Goal: Transaction & Acquisition: Purchase product/service

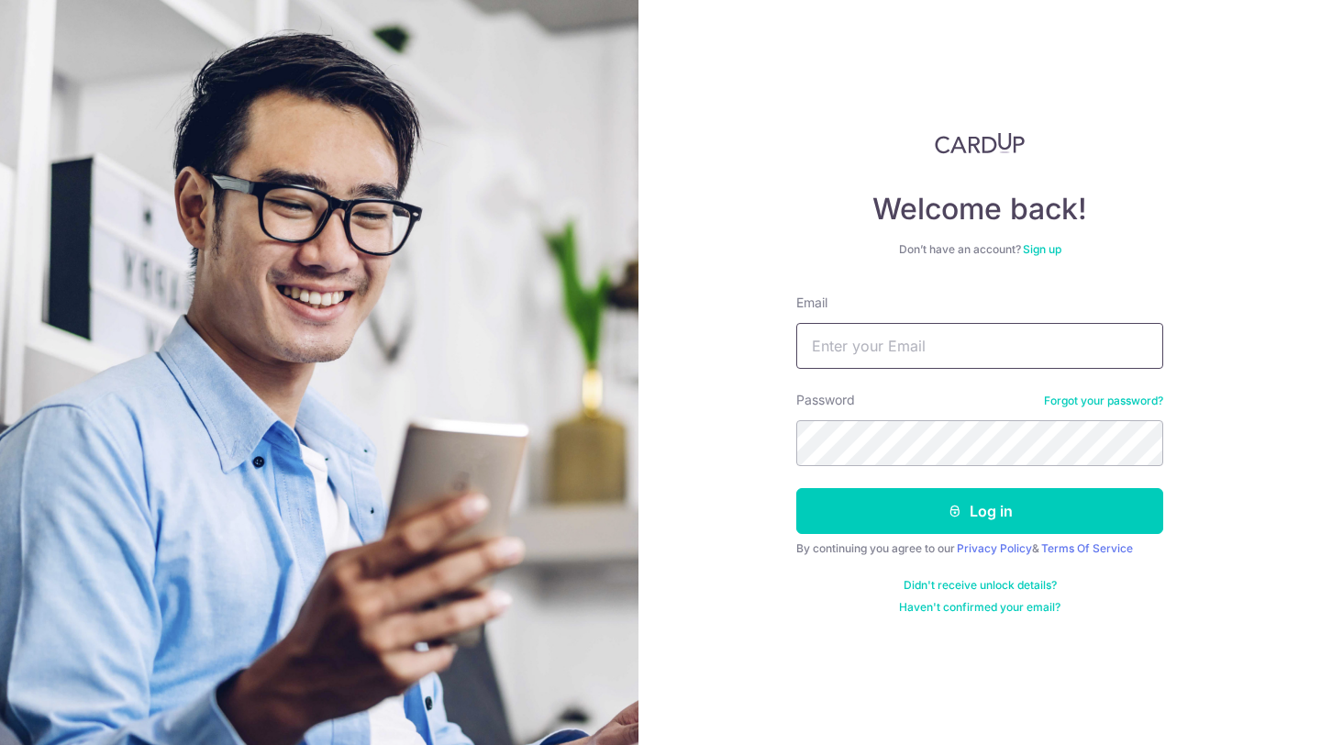
click at [833, 334] on input "Email" at bounding box center [979, 346] width 367 height 46
click at [915, 347] on input "info@nsefoodco.com" at bounding box center [979, 346] width 367 height 46
type input "gabriel@nsefoodco.com"
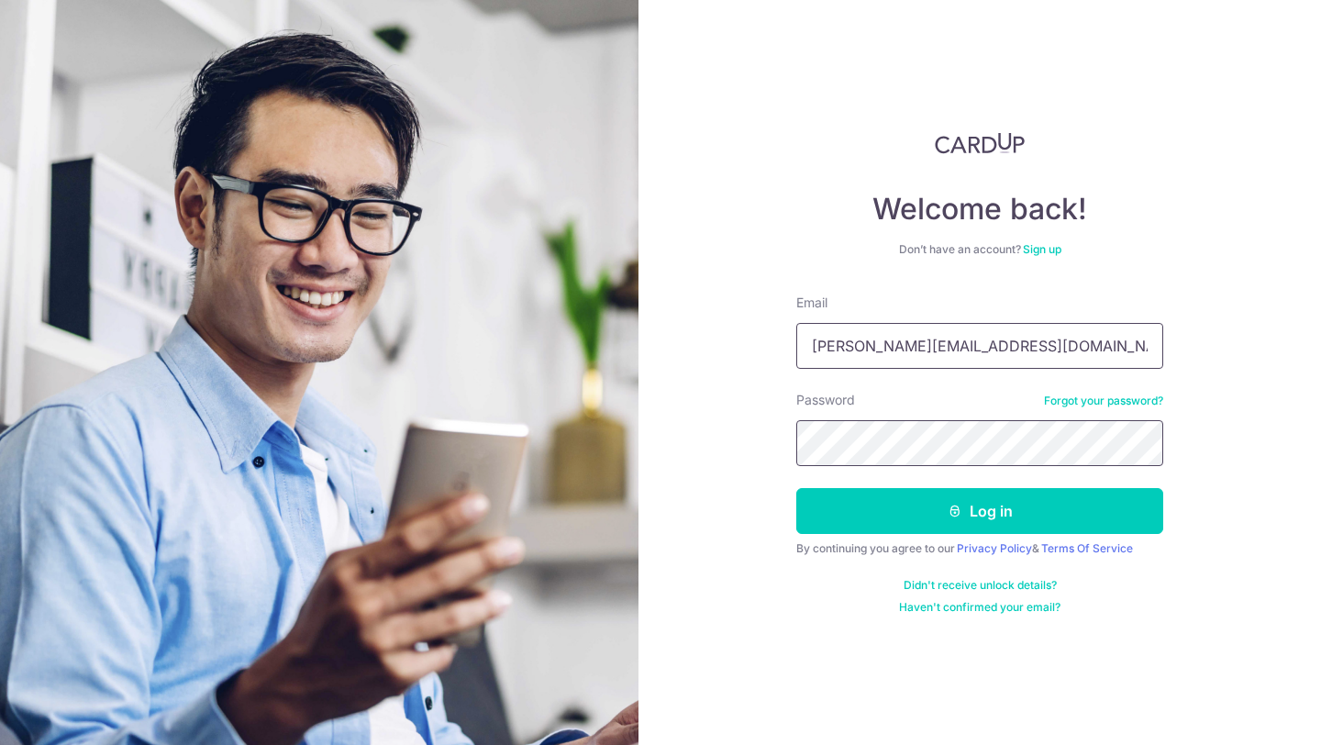
click at [796, 488] on button "Log in" at bounding box center [979, 511] width 367 height 46
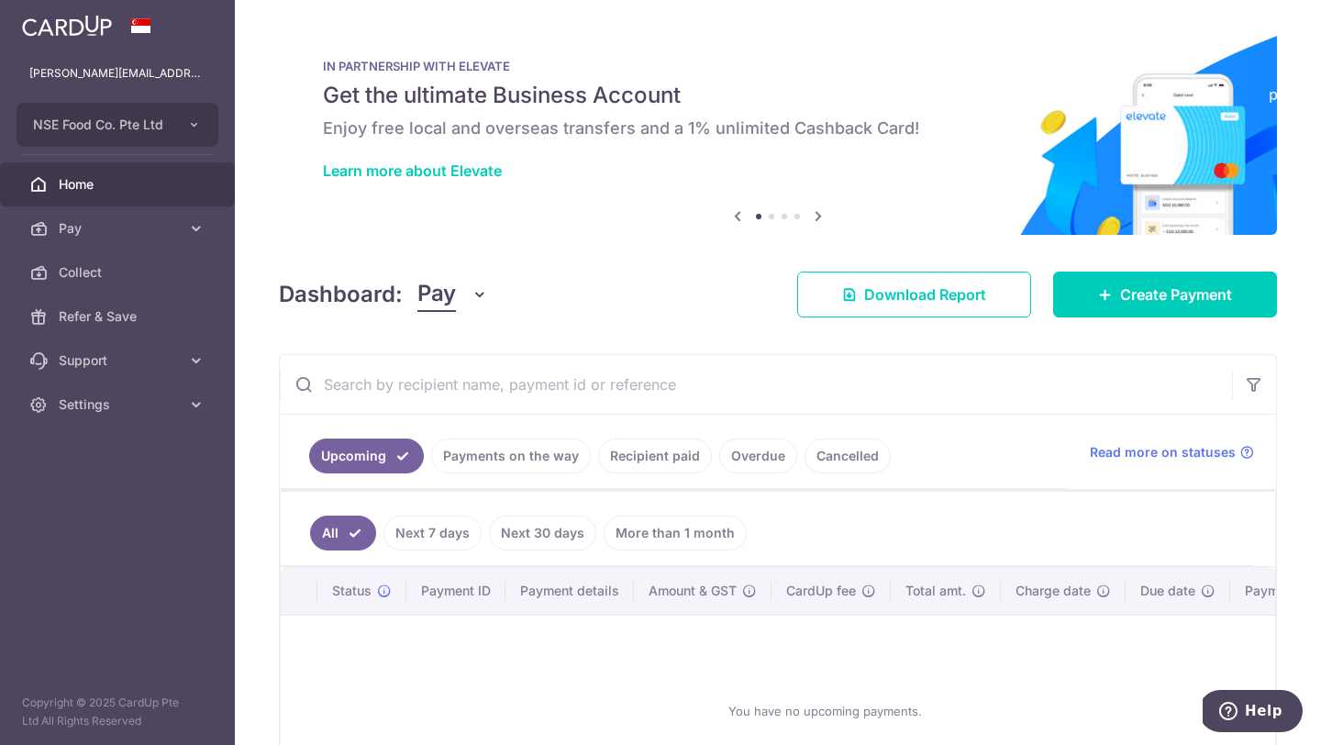
click at [818, 443] on link "Cancelled" at bounding box center [847, 455] width 86 height 35
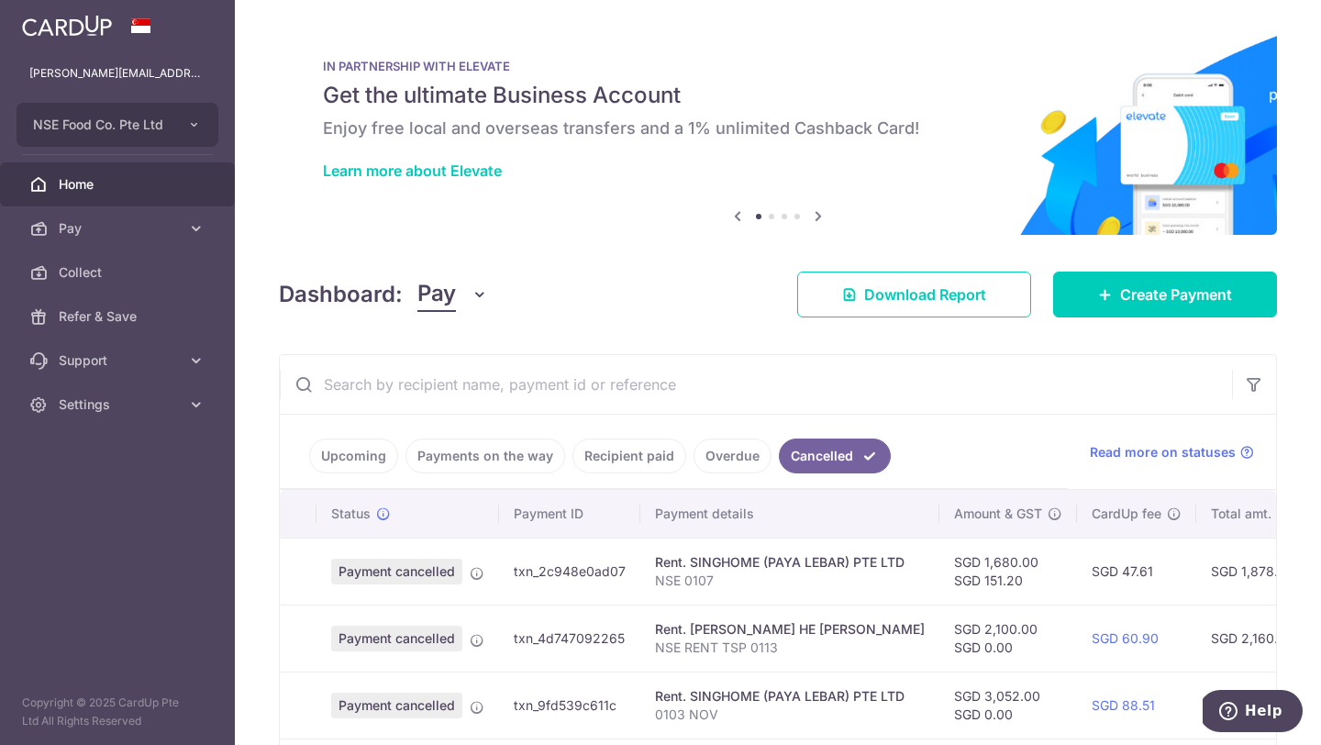
click at [700, 452] on link "Overdue" at bounding box center [732, 455] width 78 height 35
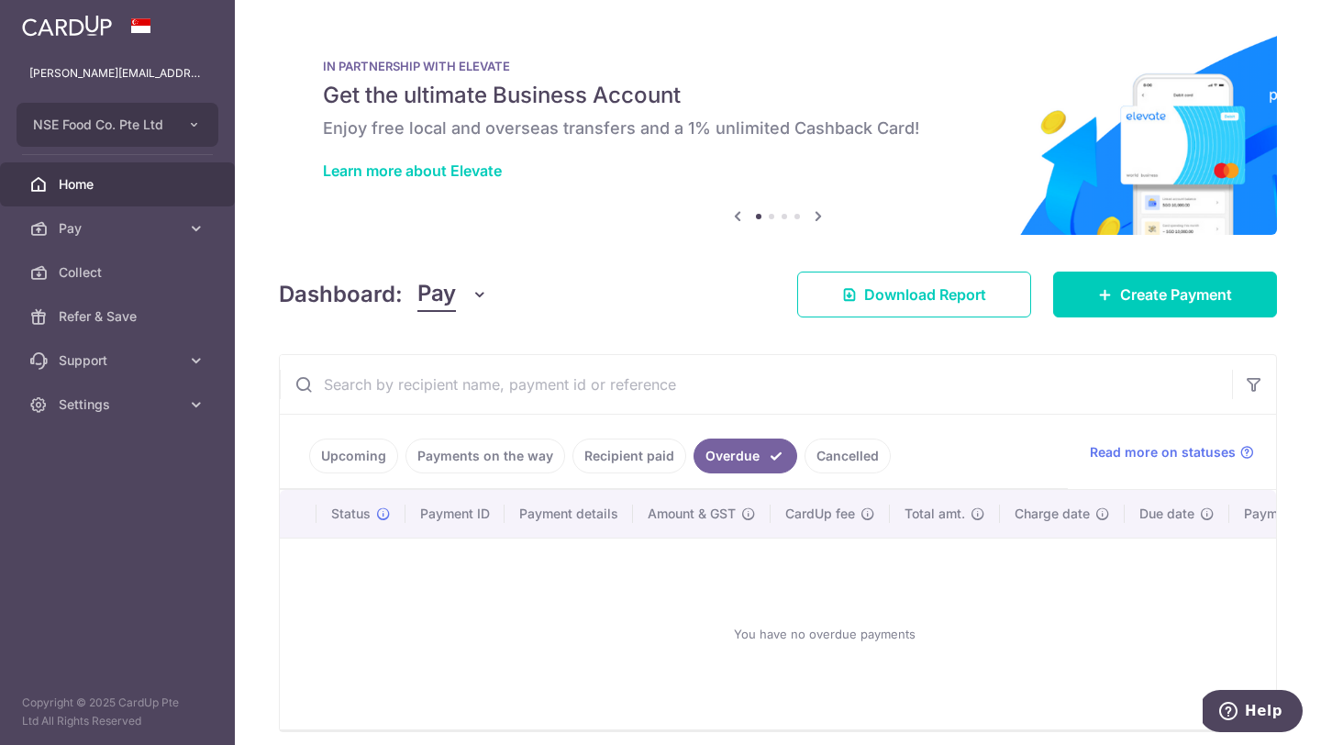
click at [611, 459] on link "Recipient paid" at bounding box center [629, 455] width 114 height 35
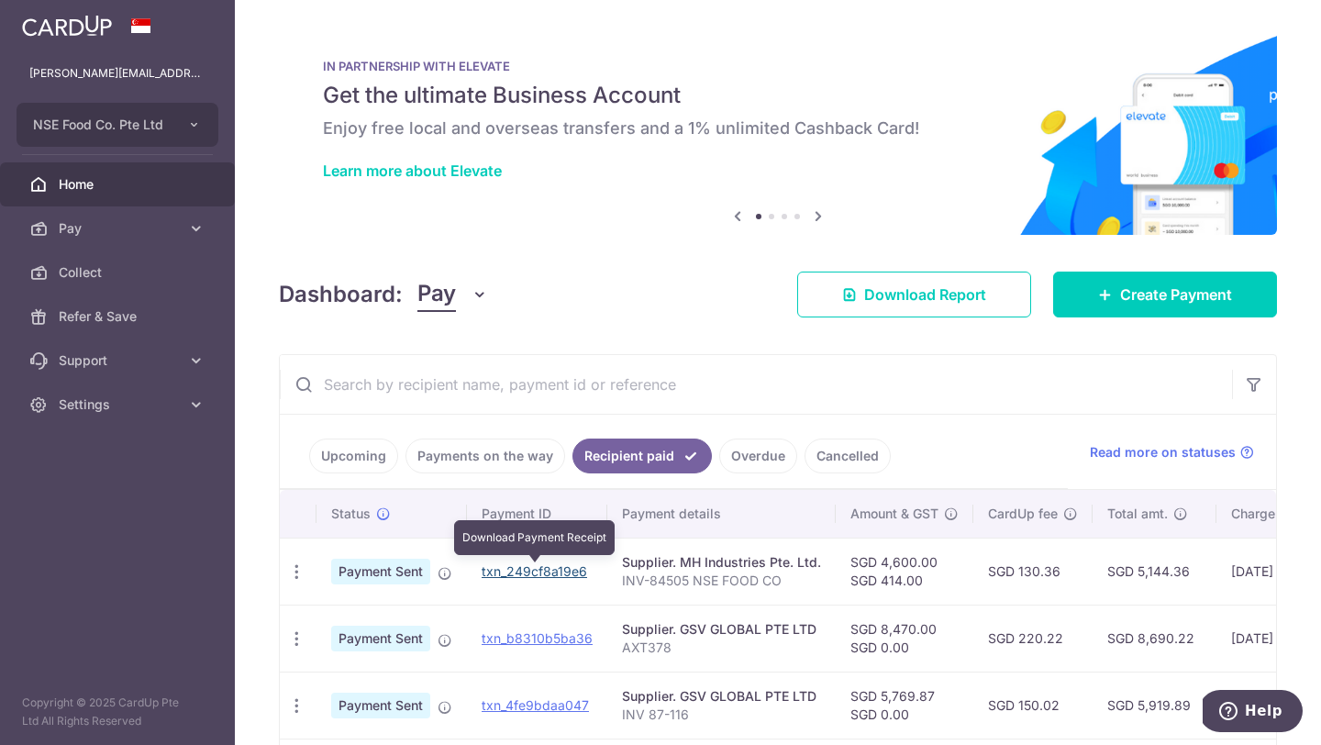
click at [510, 576] on link "txn_249cf8a19e6" at bounding box center [533, 571] width 105 height 16
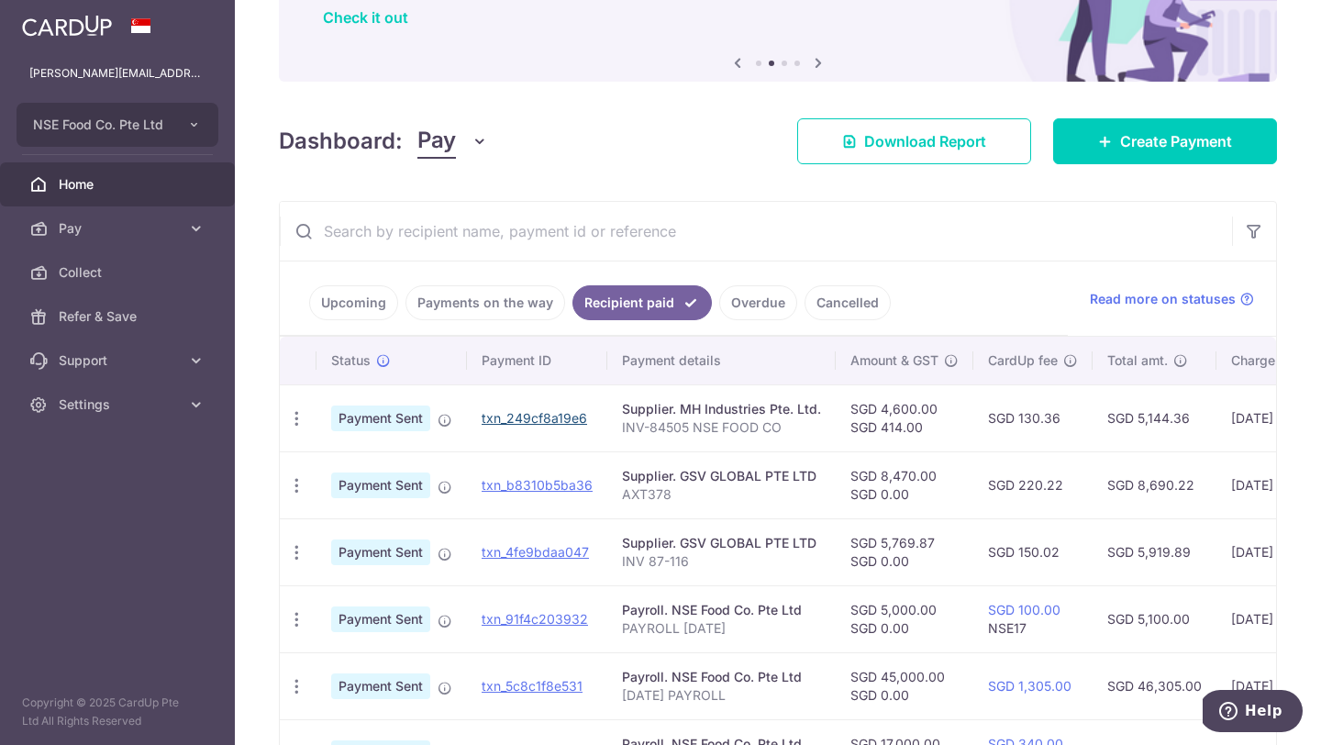
scroll to position [147, 0]
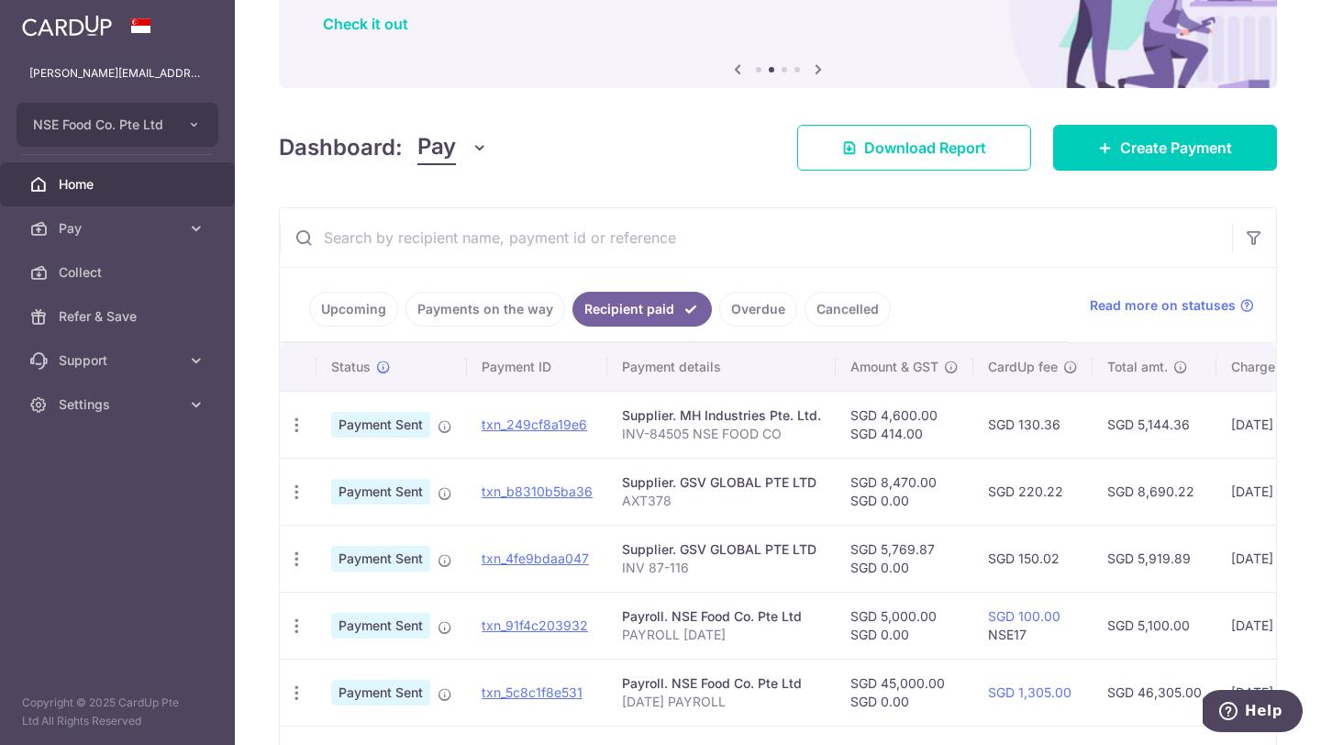
click at [354, 314] on link "Upcoming" at bounding box center [353, 309] width 89 height 35
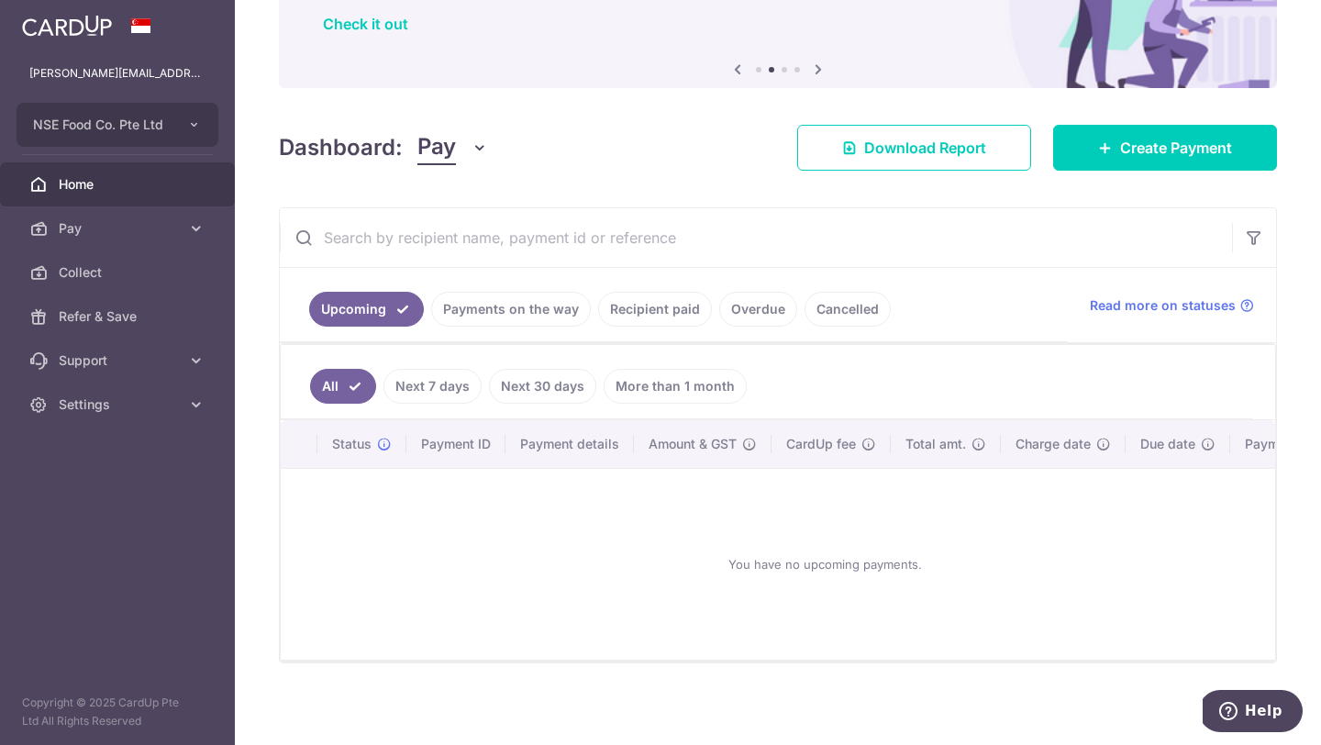
click at [463, 313] on link "Payments on the way" at bounding box center [511, 309] width 160 height 35
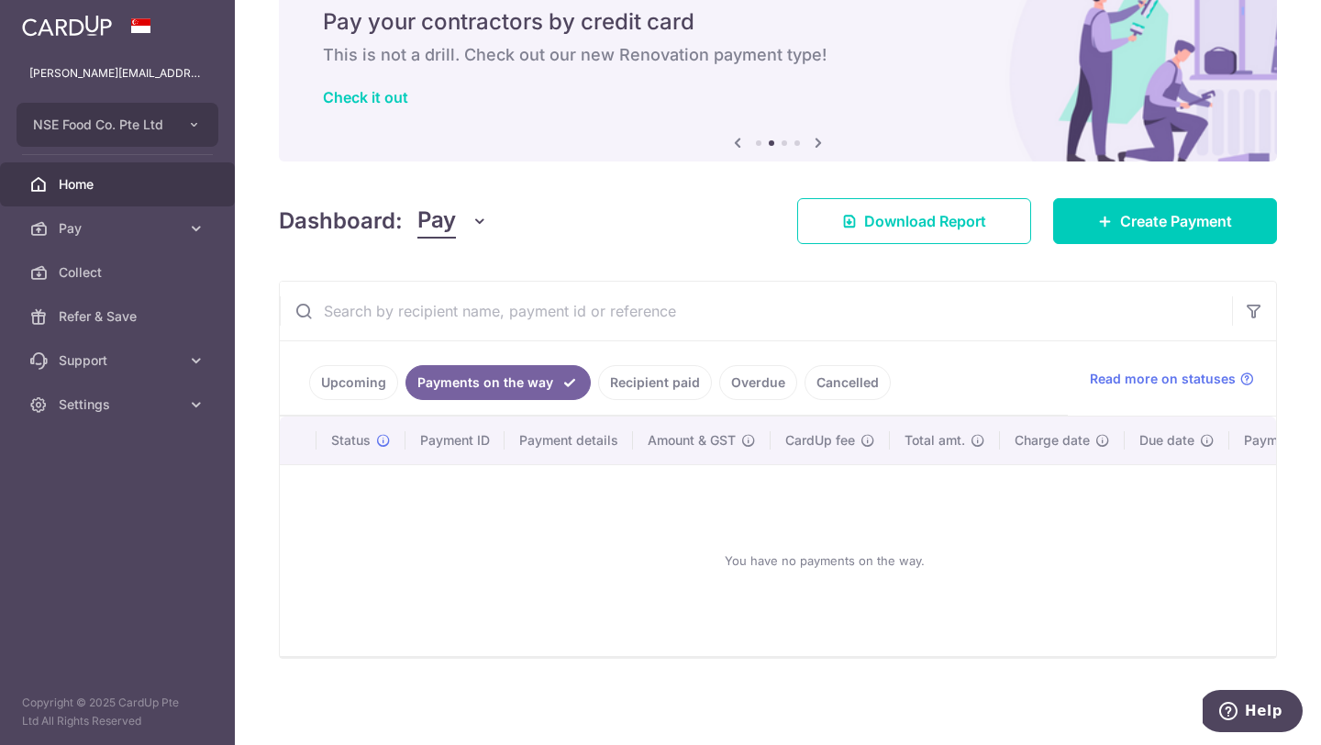
click at [337, 379] on link "Upcoming" at bounding box center [353, 382] width 89 height 35
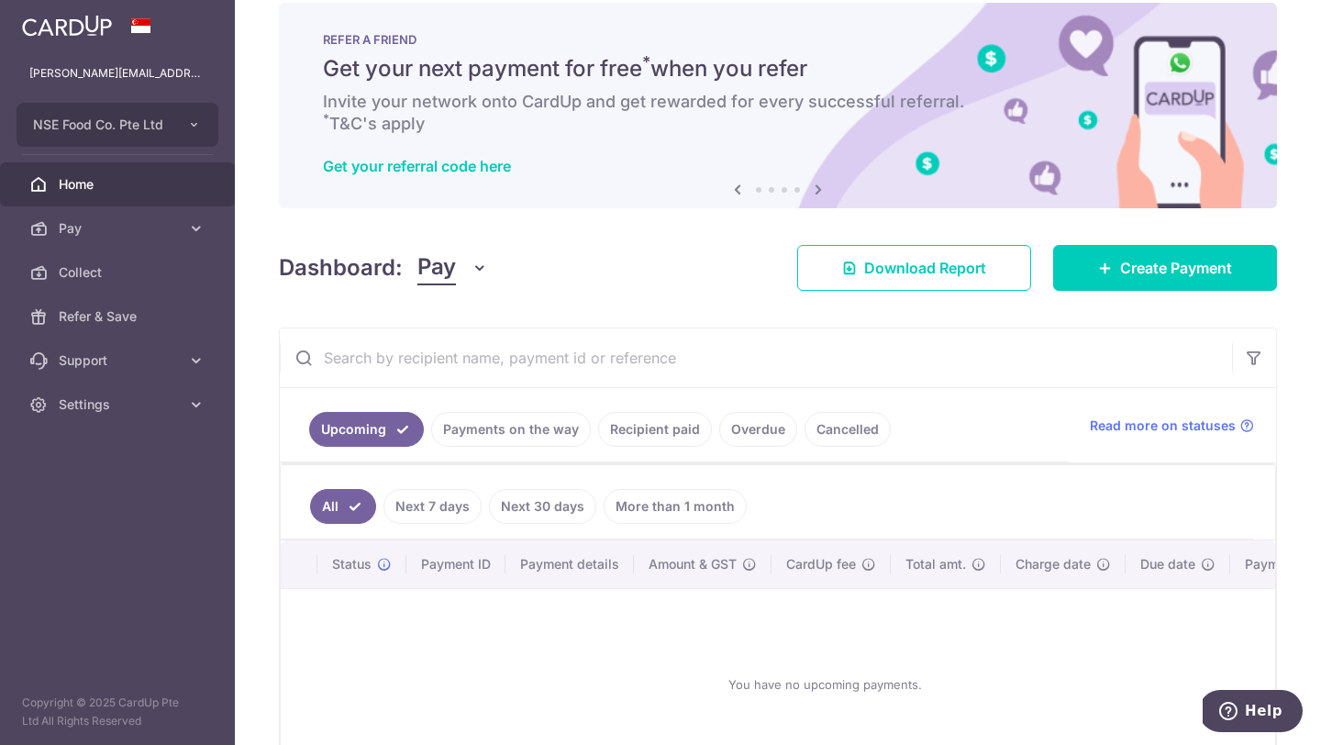
scroll to position [29, 0]
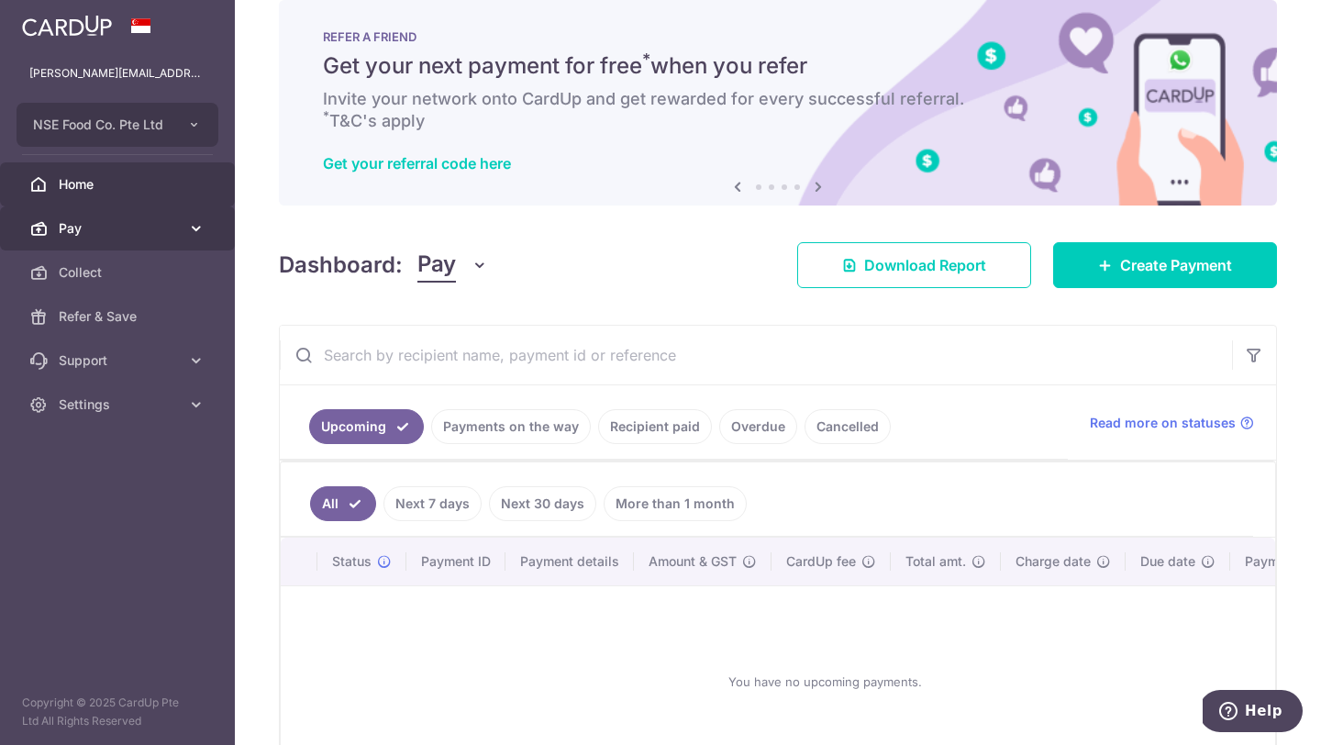
click at [94, 232] on span "Pay" at bounding box center [119, 228] width 121 height 18
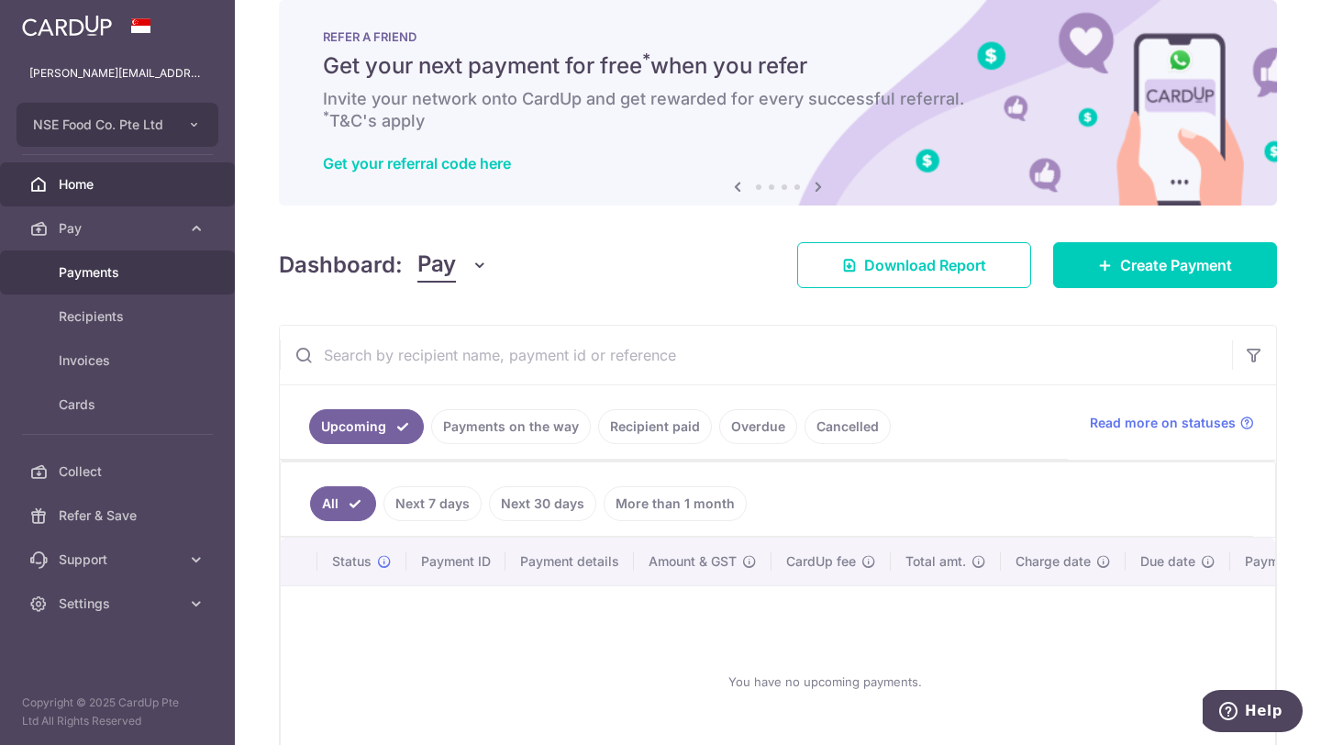
click at [103, 271] on span "Payments" at bounding box center [119, 272] width 121 height 18
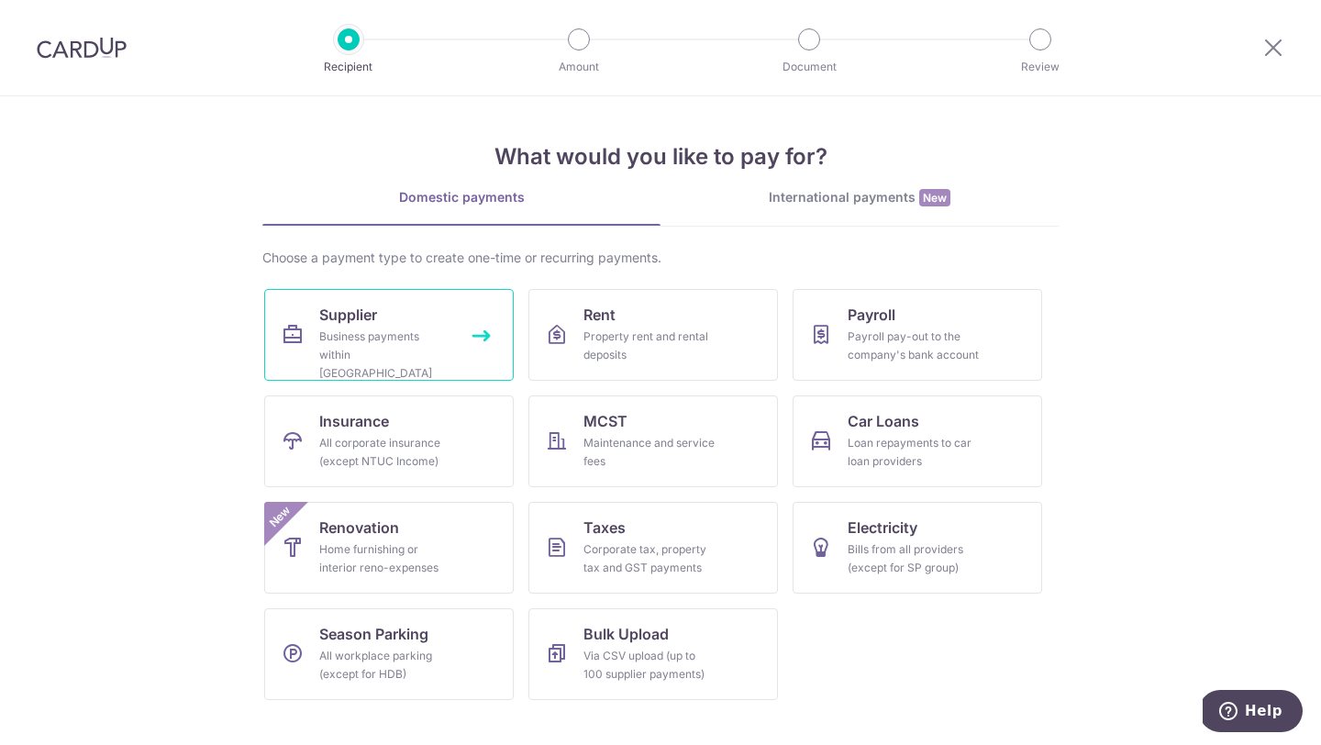
click at [403, 327] on div "Business payments within [GEOGRAPHIC_DATA]" at bounding box center [385, 354] width 132 height 55
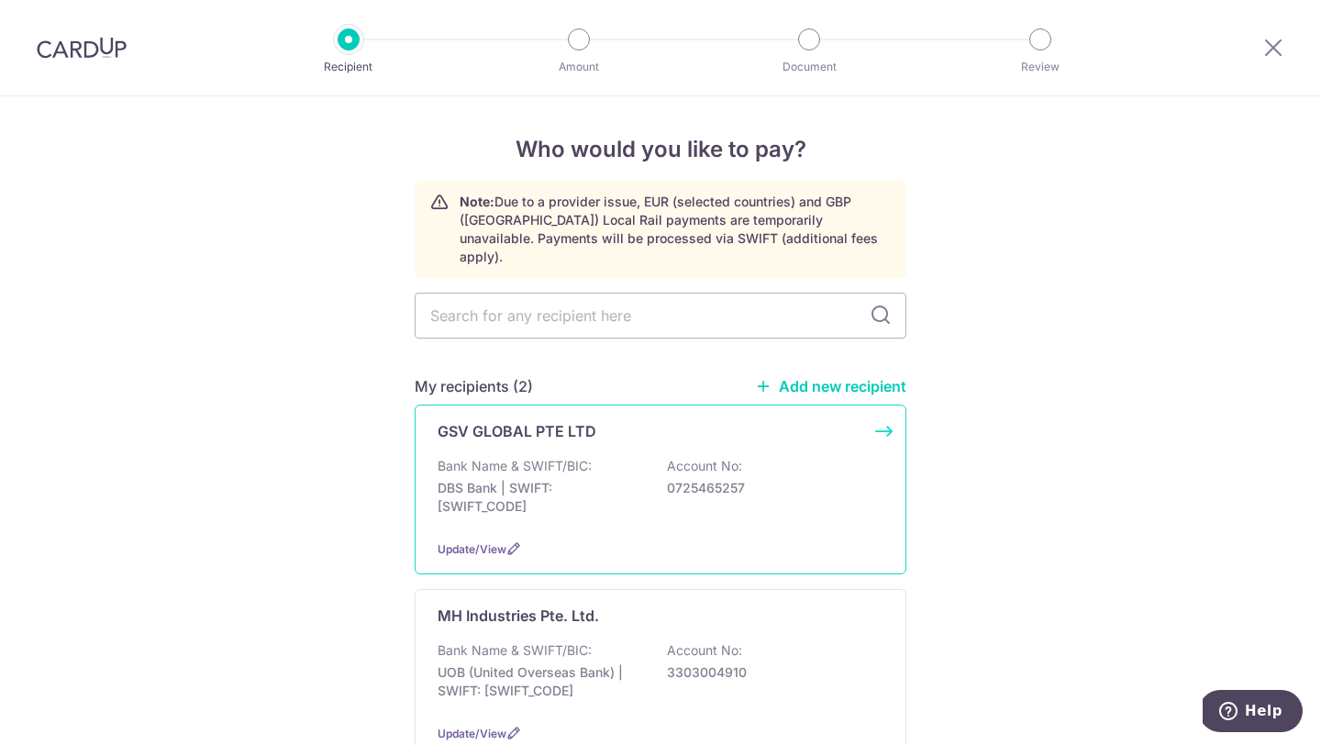
click at [579, 500] on div "Bank Name & SWIFT/BIC: DBS Bank | SWIFT: DBSSSGSGXXX Account No: 0725465257" at bounding box center [660, 491] width 446 height 68
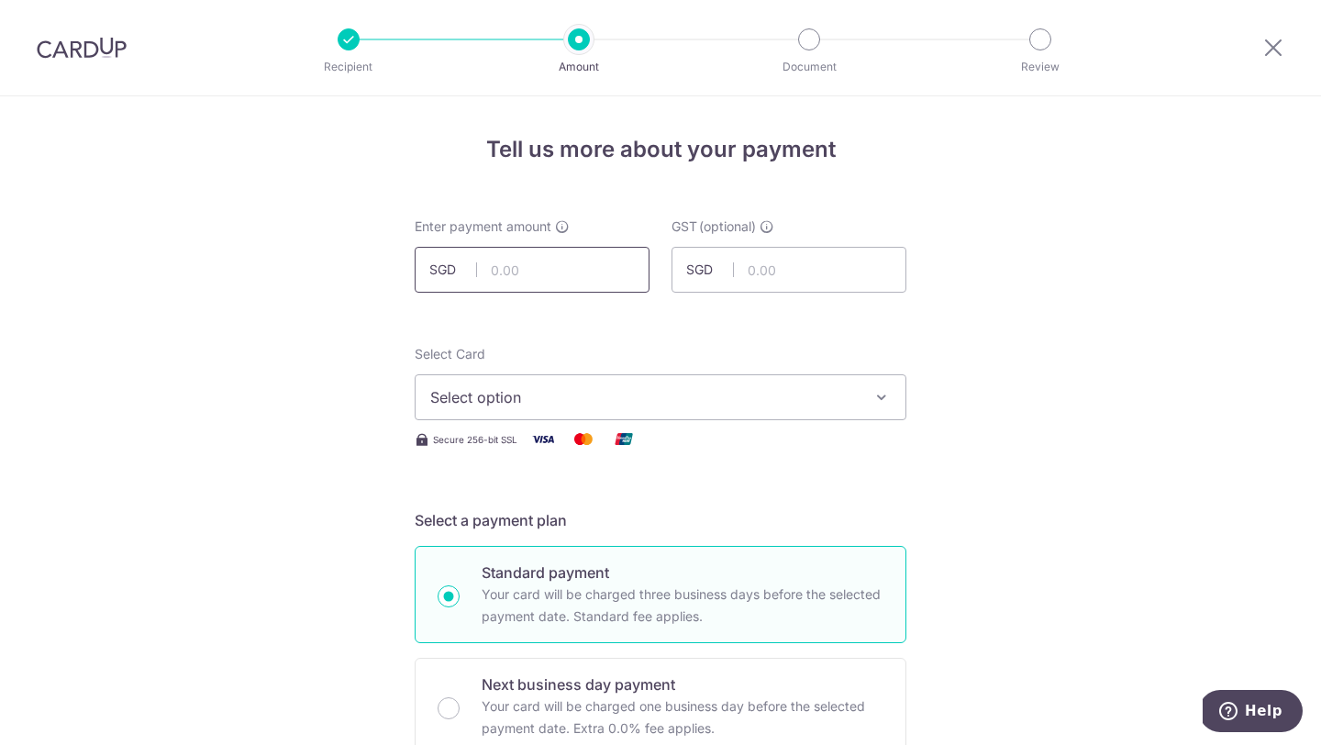
click at [506, 273] on input "text" at bounding box center [532, 270] width 235 height 46
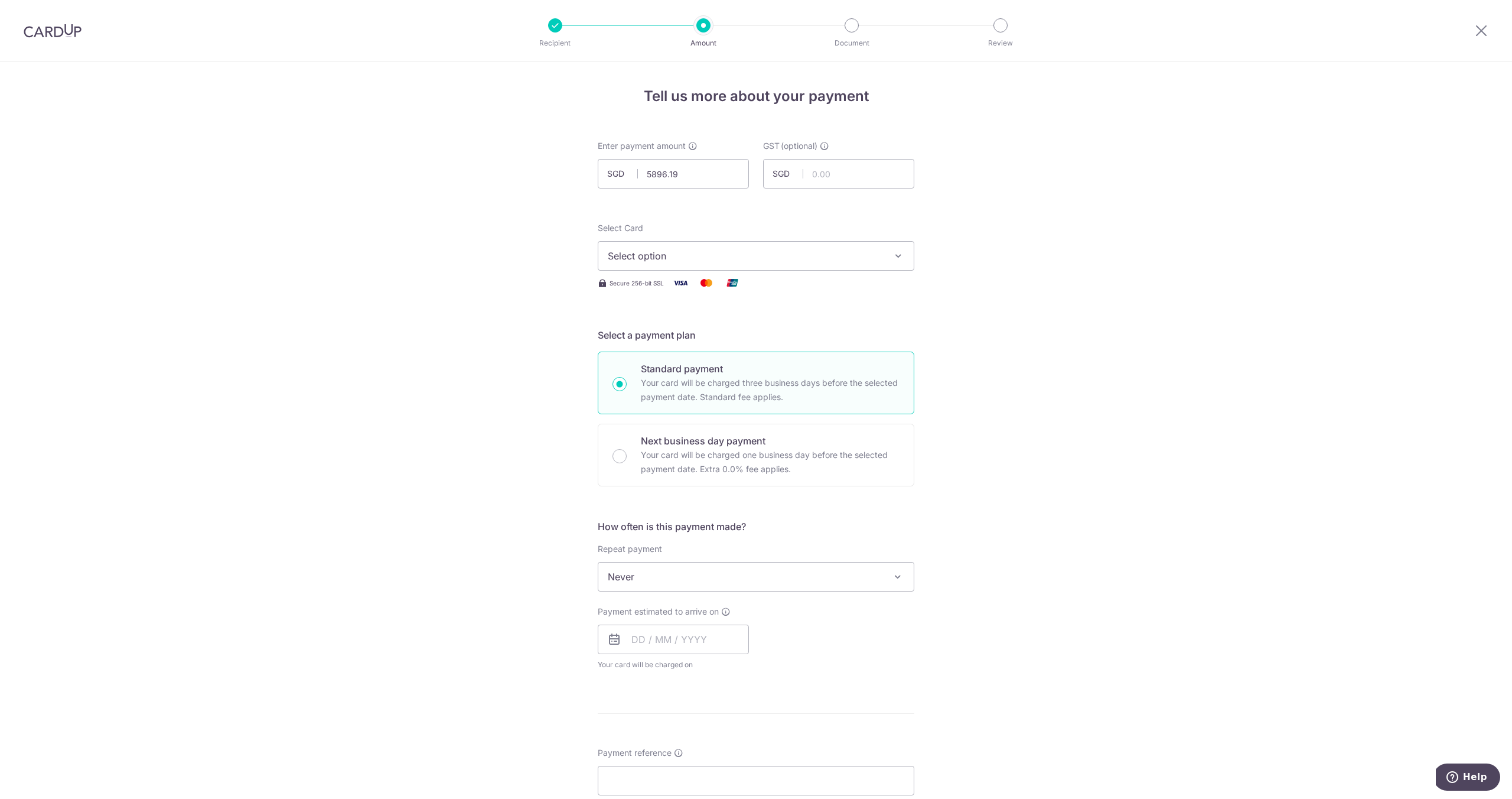
type input "5,896.19"
click at [658, 260] on span "Select option" at bounding box center [745, 256] width 275 height 14
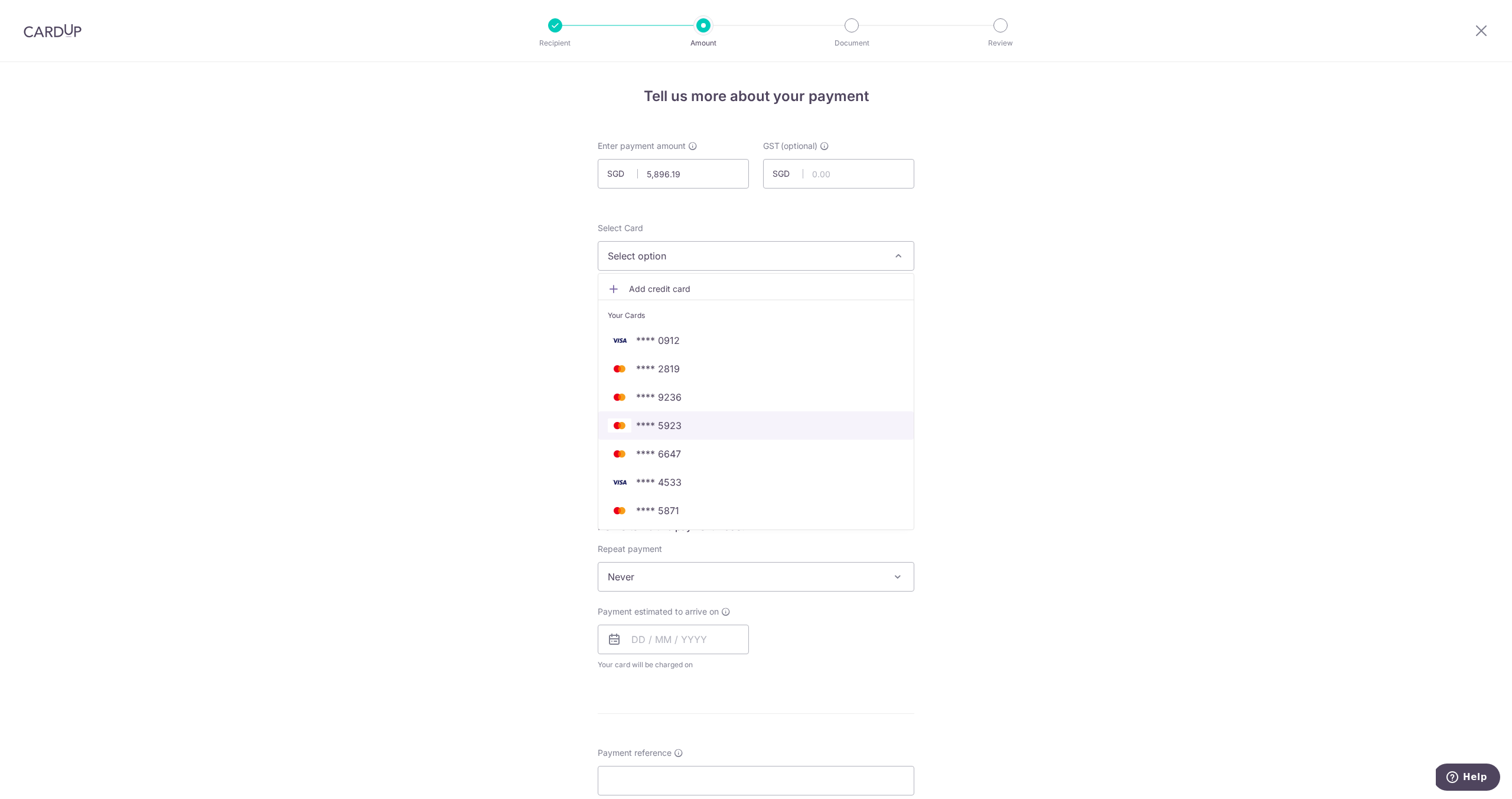
click at [663, 427] on span "**** 5923" at bounding box center [659, 425] width 46 height 14
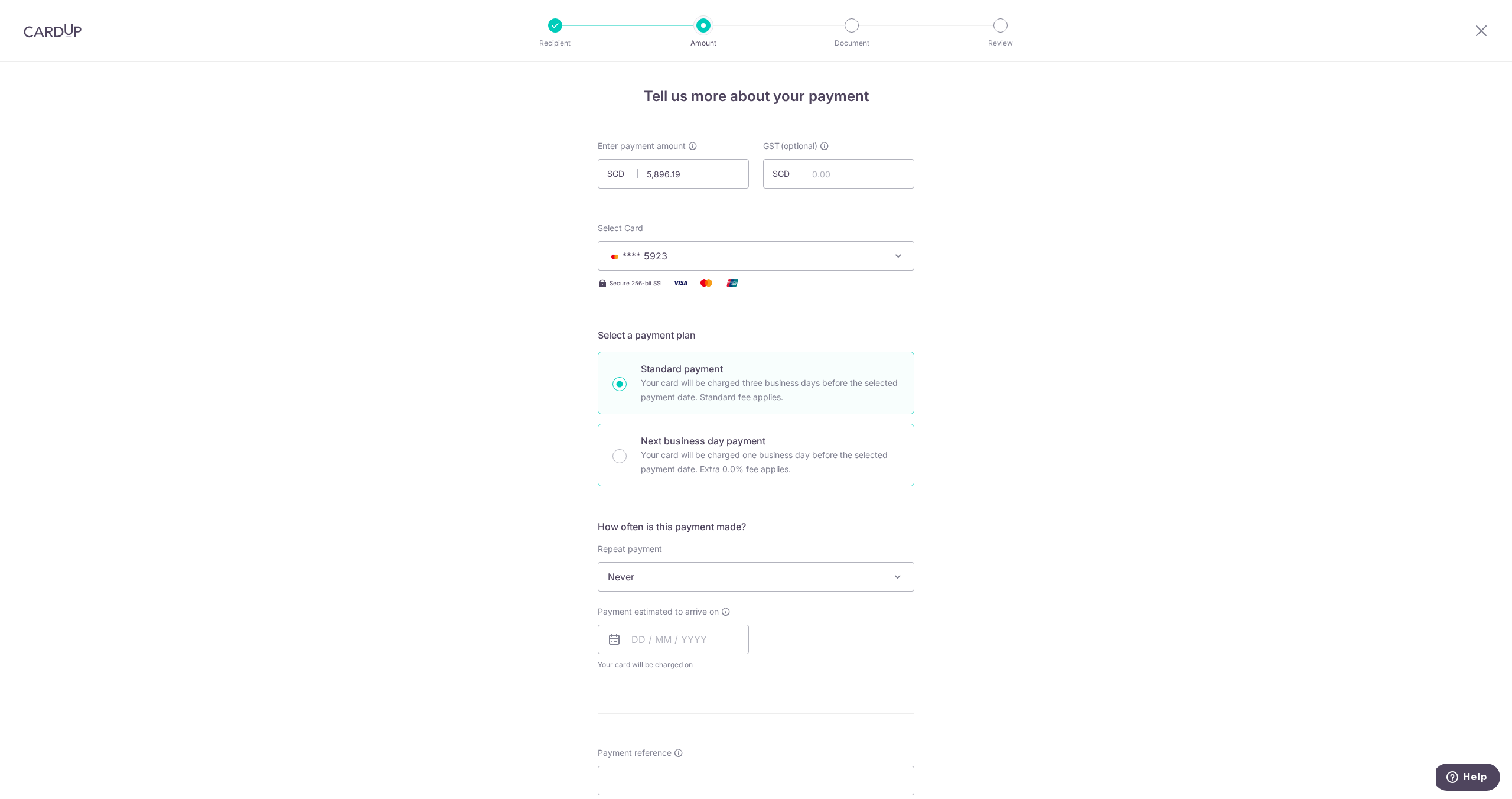
click at [611, 457] on div "Next business day payment Your card will be charged one business day before the…" at bounding box center [756, 455] width 317 height 63
radio input "false"
radio input "true"
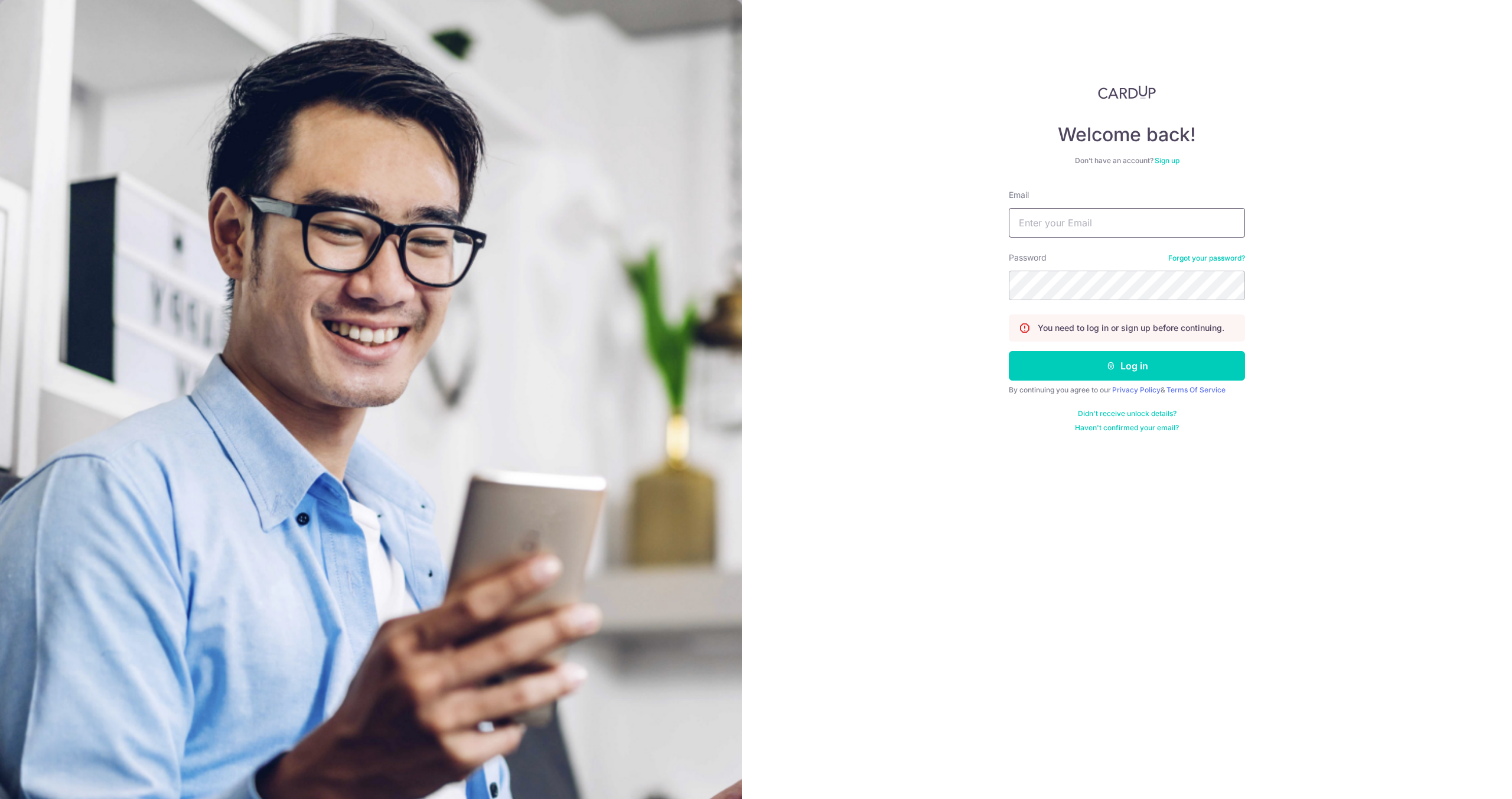
click at [1034, 224] on input "Email" at bounding box center [1126, 223] width 236 height 30
type input "[PERSON_NAME][EMAIL_ADDRESS][DOMAIN_NAME]"
click at [1008, 351] on button "Log in" at bounding box center [1126, 366] width 236 height 30
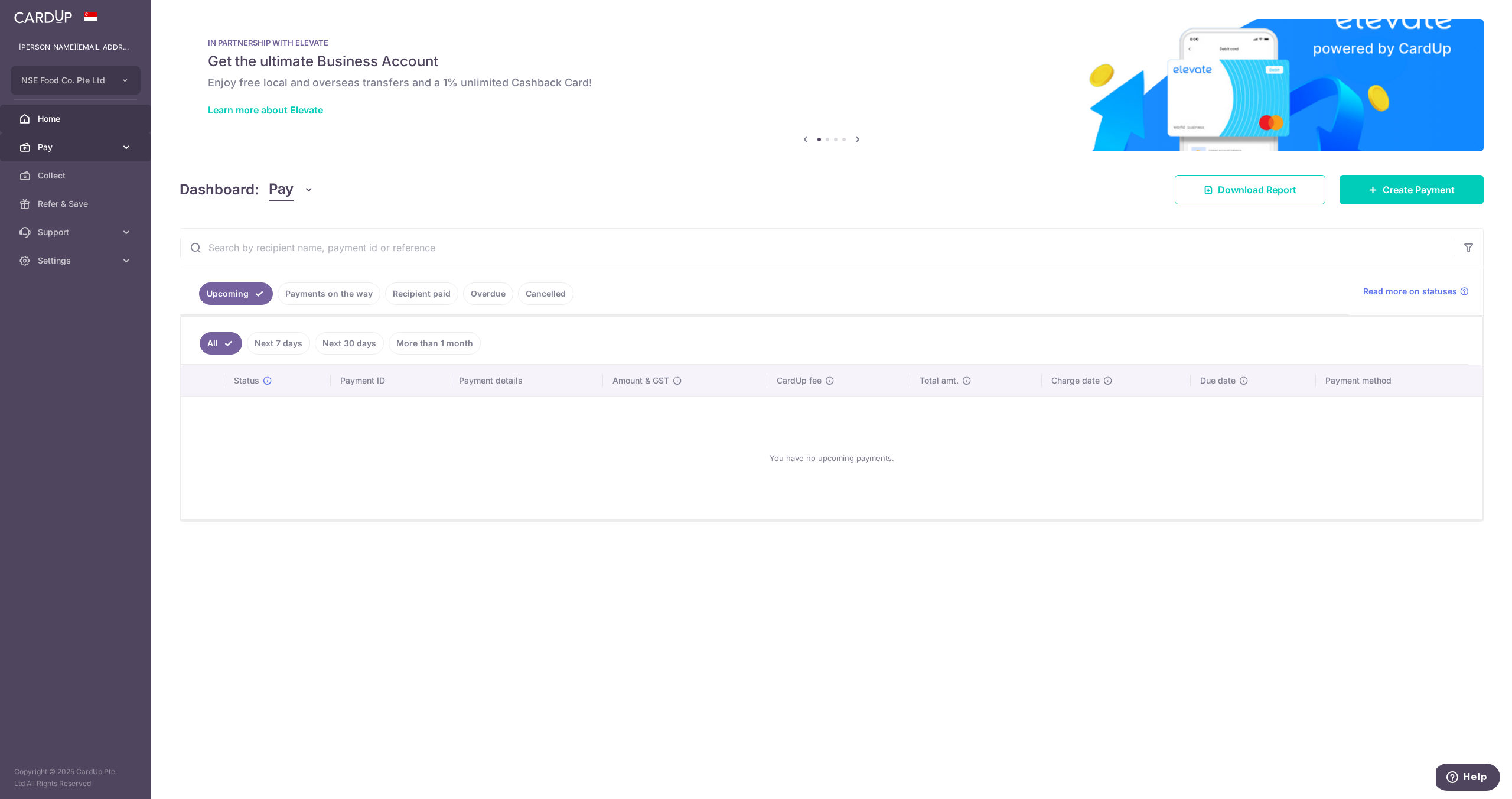
click at [75, 146] on span "Pay" at bounding box center [77, 147] width 78 height 12
click at [68, 177] on span "Payments" at bounding box center [77, 175] width 78 height 12
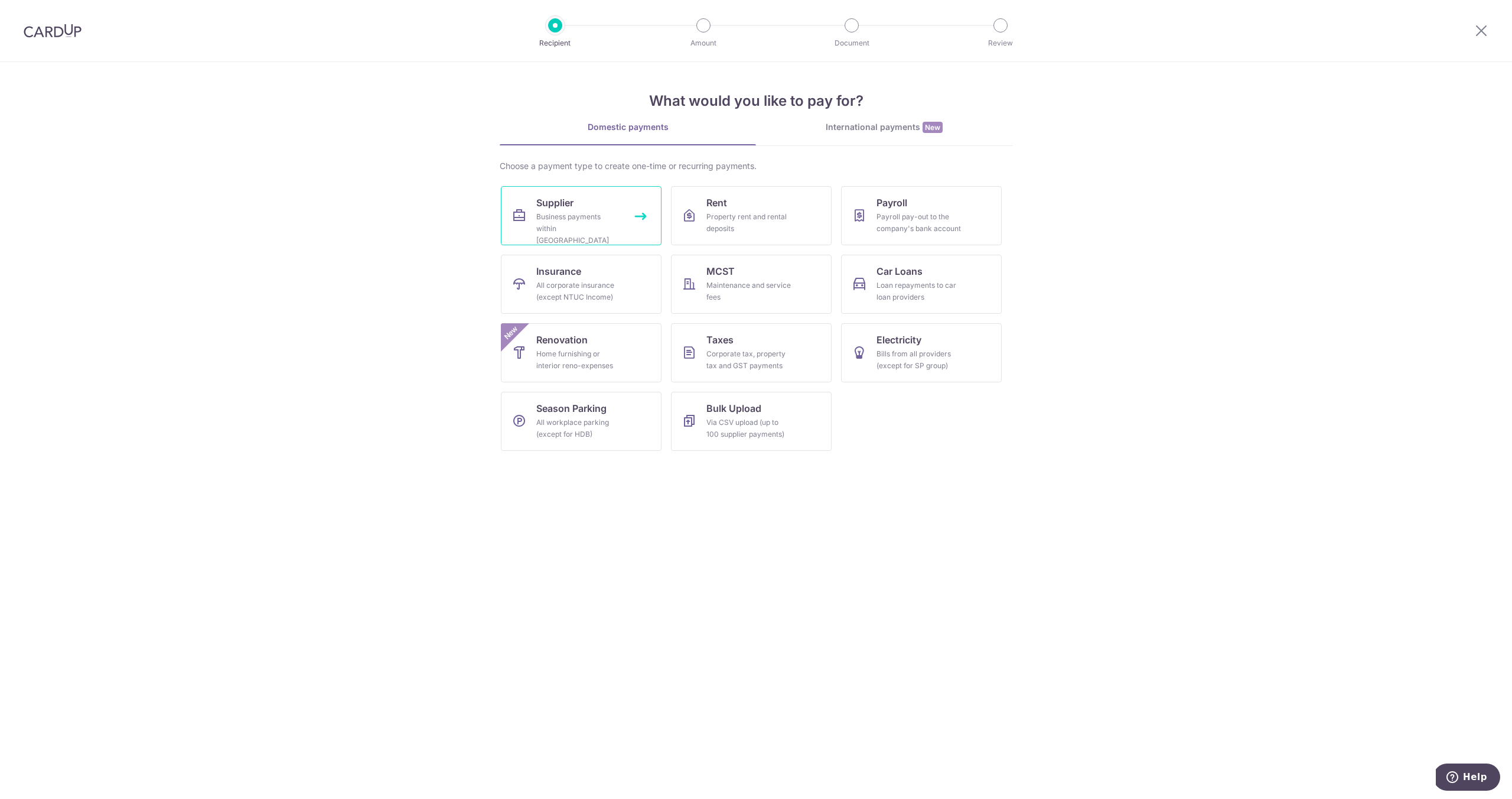
click at [522, 203] on link "Supplier Business payments within [GEOGRAPHIC_DATA]" at bounding box center [581, 216] width 160 height 59
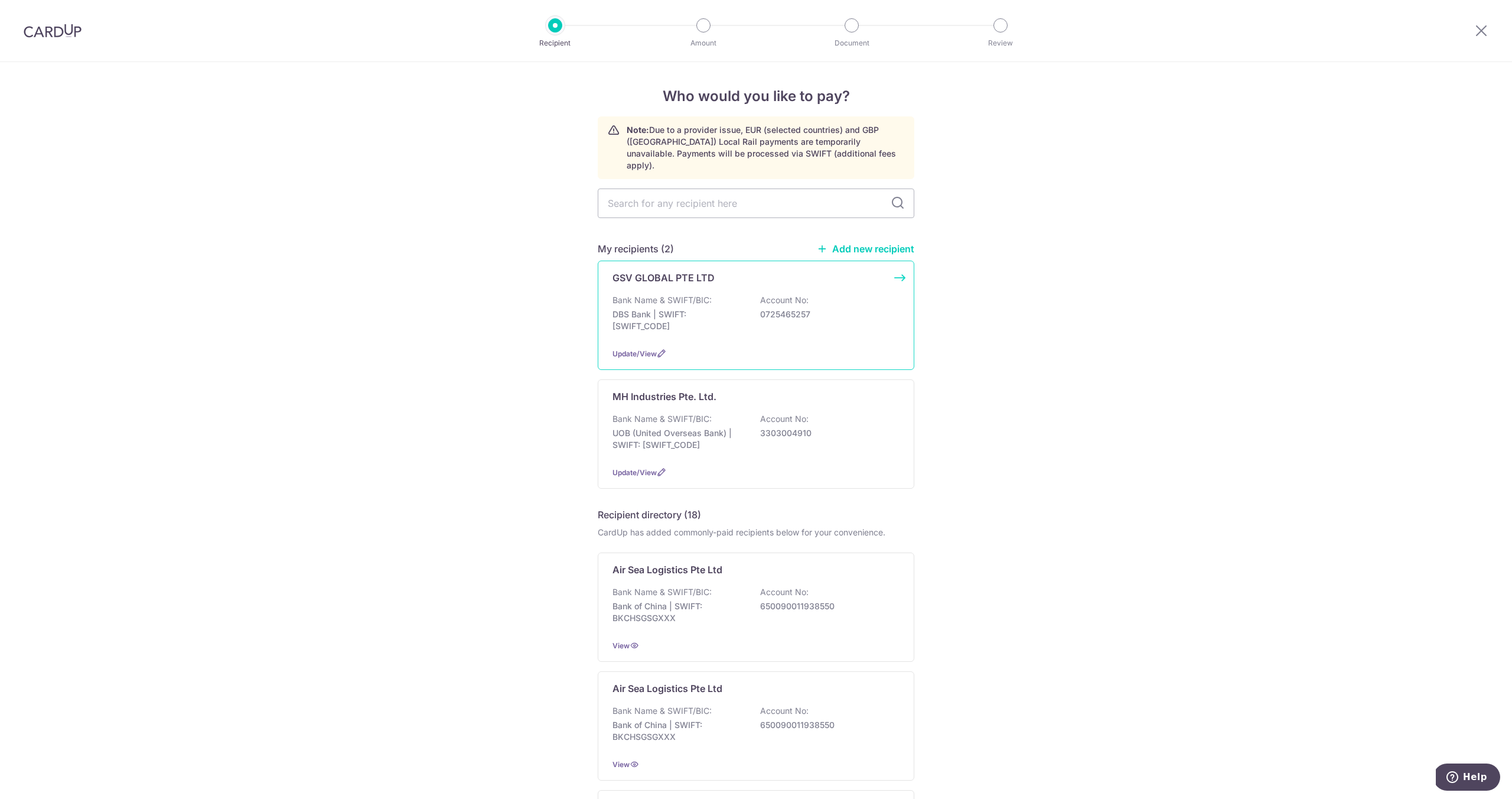
click at [660, 320] on div "Bank Name & SWIFT/BIC: DBS Bank | SWIFT: [SWIFT_CODE] Account No: 0725465257" at bounding box center [756, 316] width 287 height 44
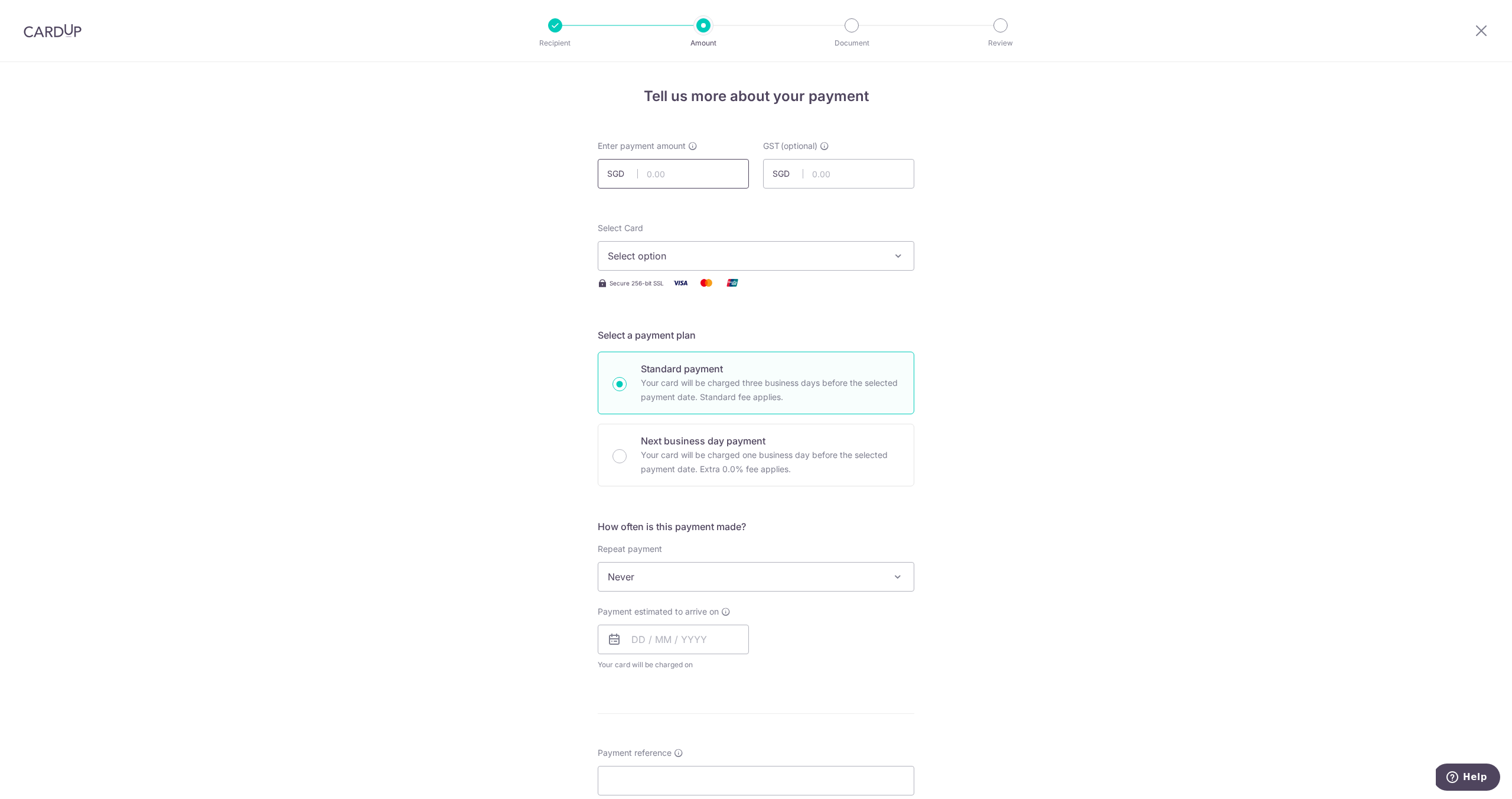
click at [642, 170] on input "text" at bounding box center [673, 174] width 151 height 30
type input "5,896.19"
click at [667, 256] on span "Select option" at bounding box center [745, 256] width 275 height 14
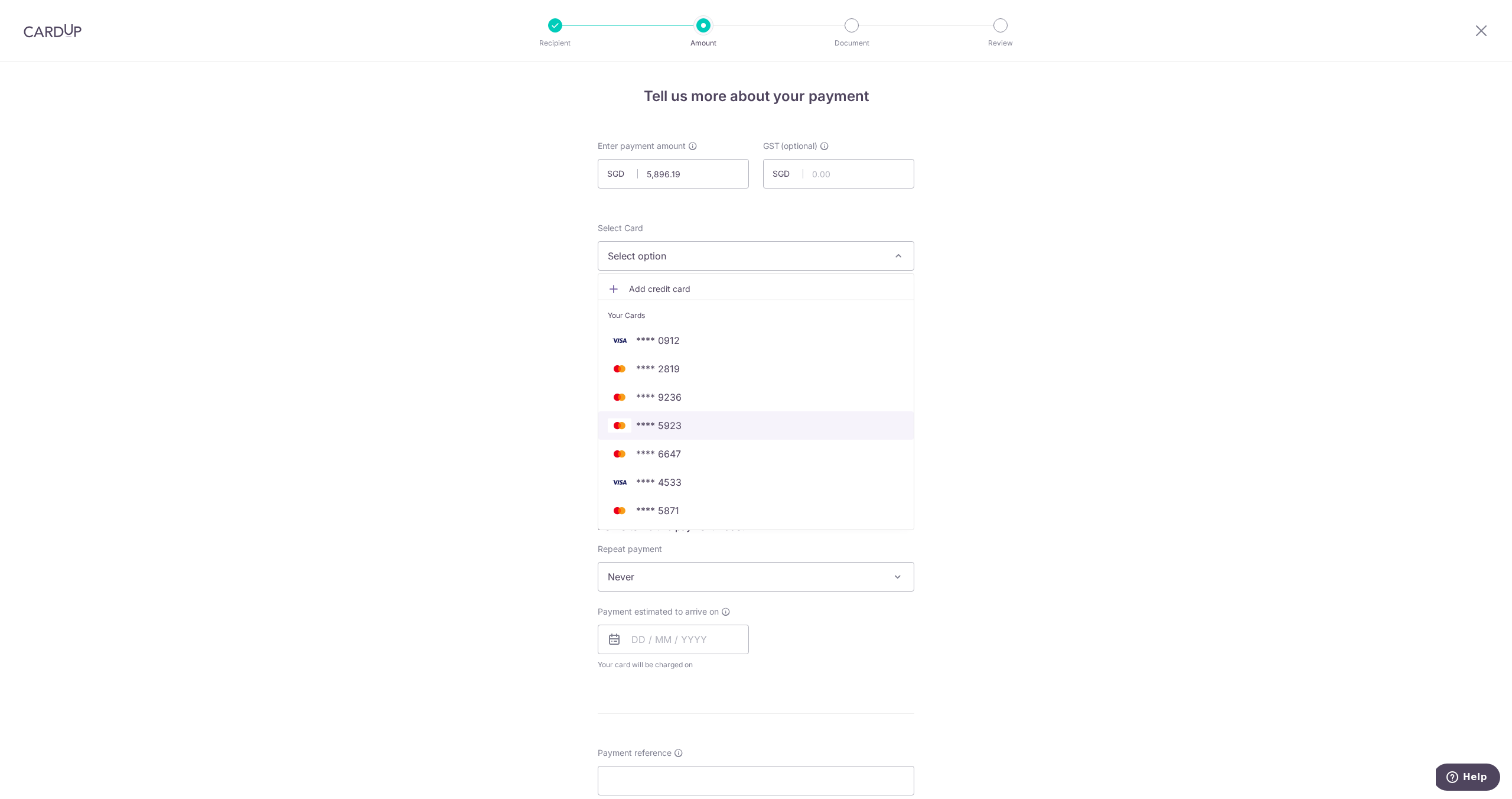
click at [686, 430] on span "**** 5923" at bounding box center [756, 425] width 296 height 14
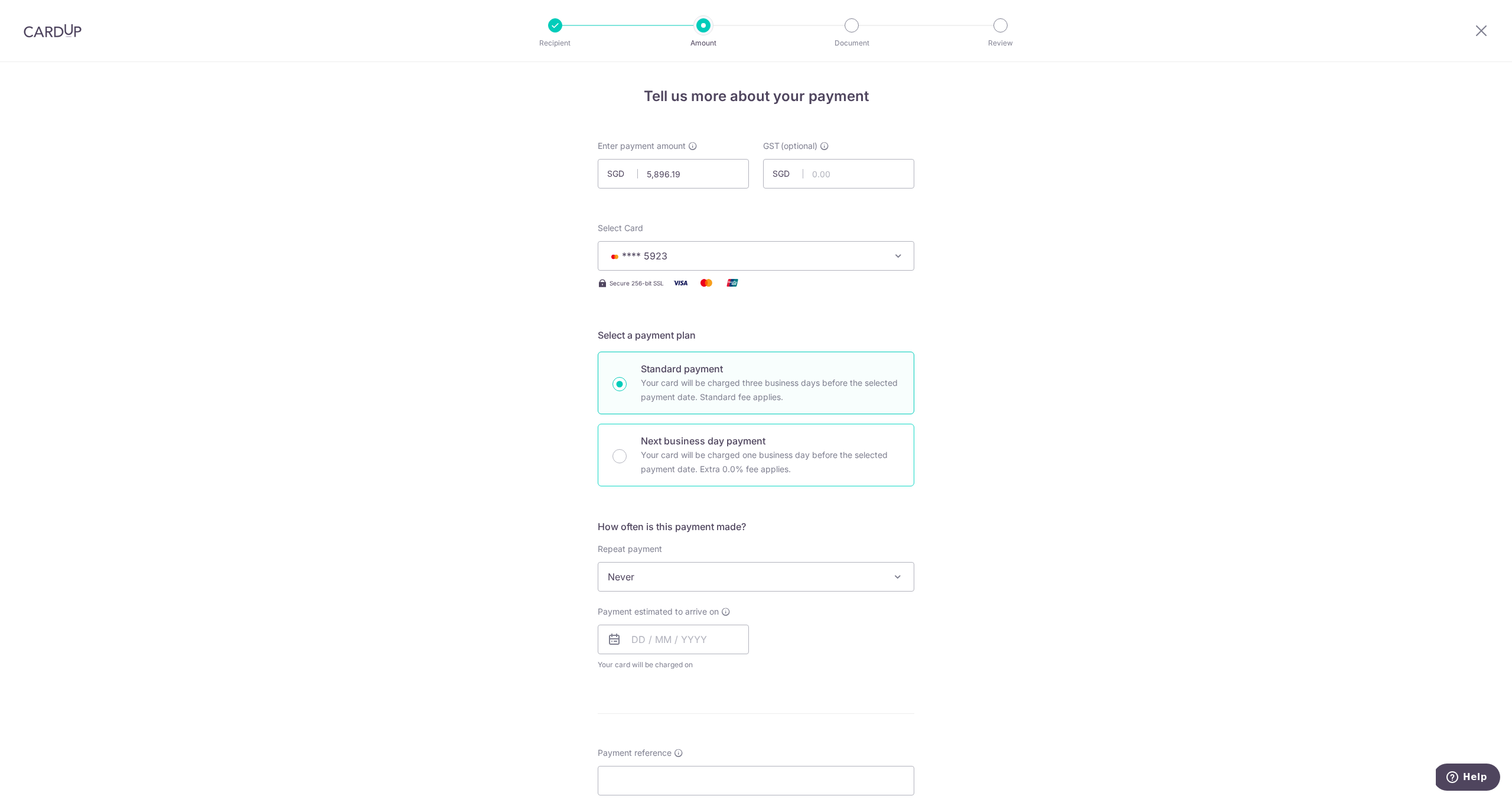
click at [655, 461] on p "Your card will be charged one business day before the selected payment date. Ex…" at bounding box center [770, 462] width 259 height 28
click at [627, 461] on input "Next business day payment Your card will be charged one business day before the…" at bounding box center [619, 456] width 14 height 14
radio input "false"
radio input "true"
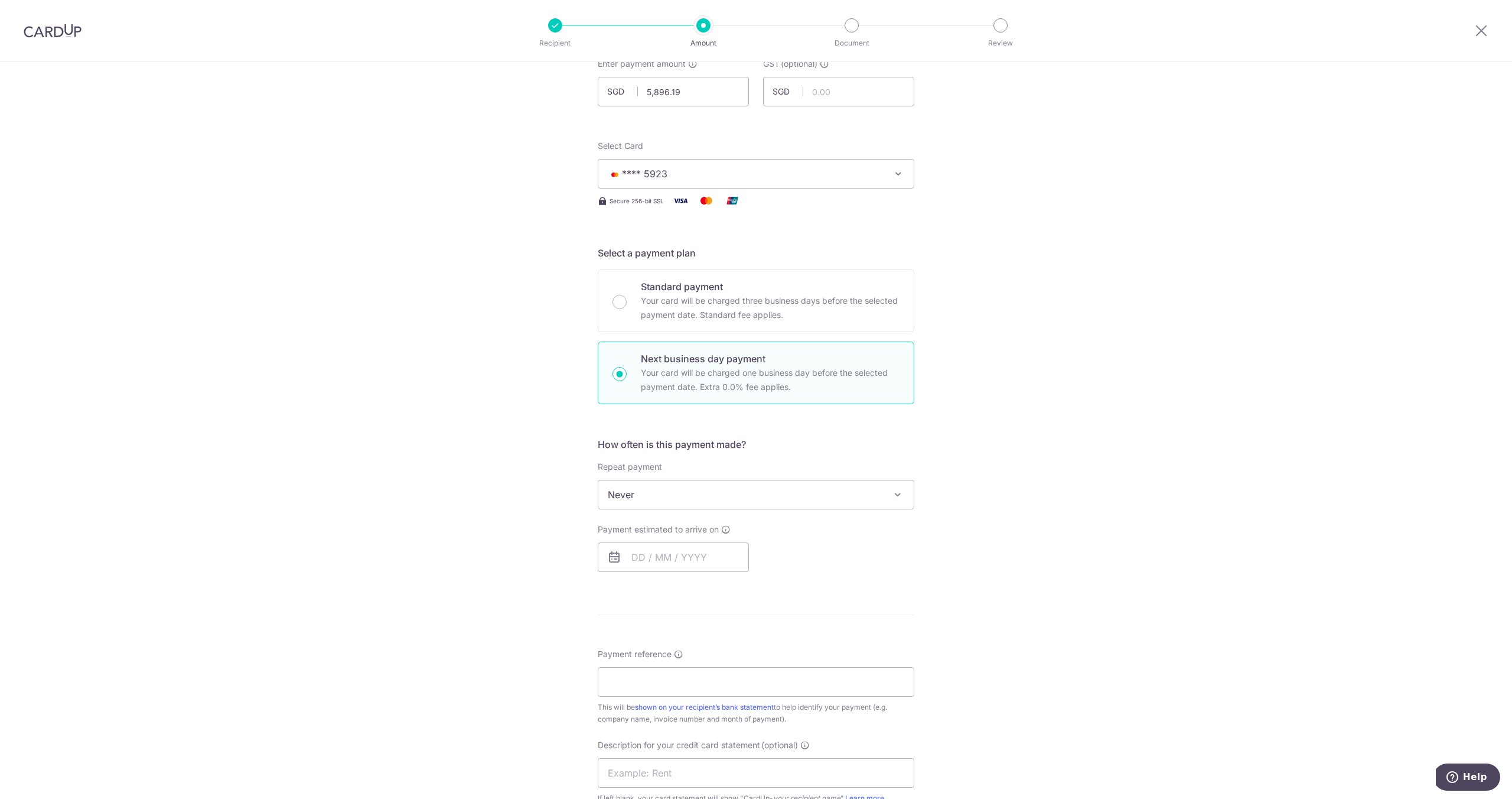
scroll to position [82, 0]
click at [638, 557] on input "text" at bounding box center [673, 557] width 151 height 30
click at [716, 660] on link "11" at bounding box center [716, 664] width 19 height 19
type input "[DATE]"
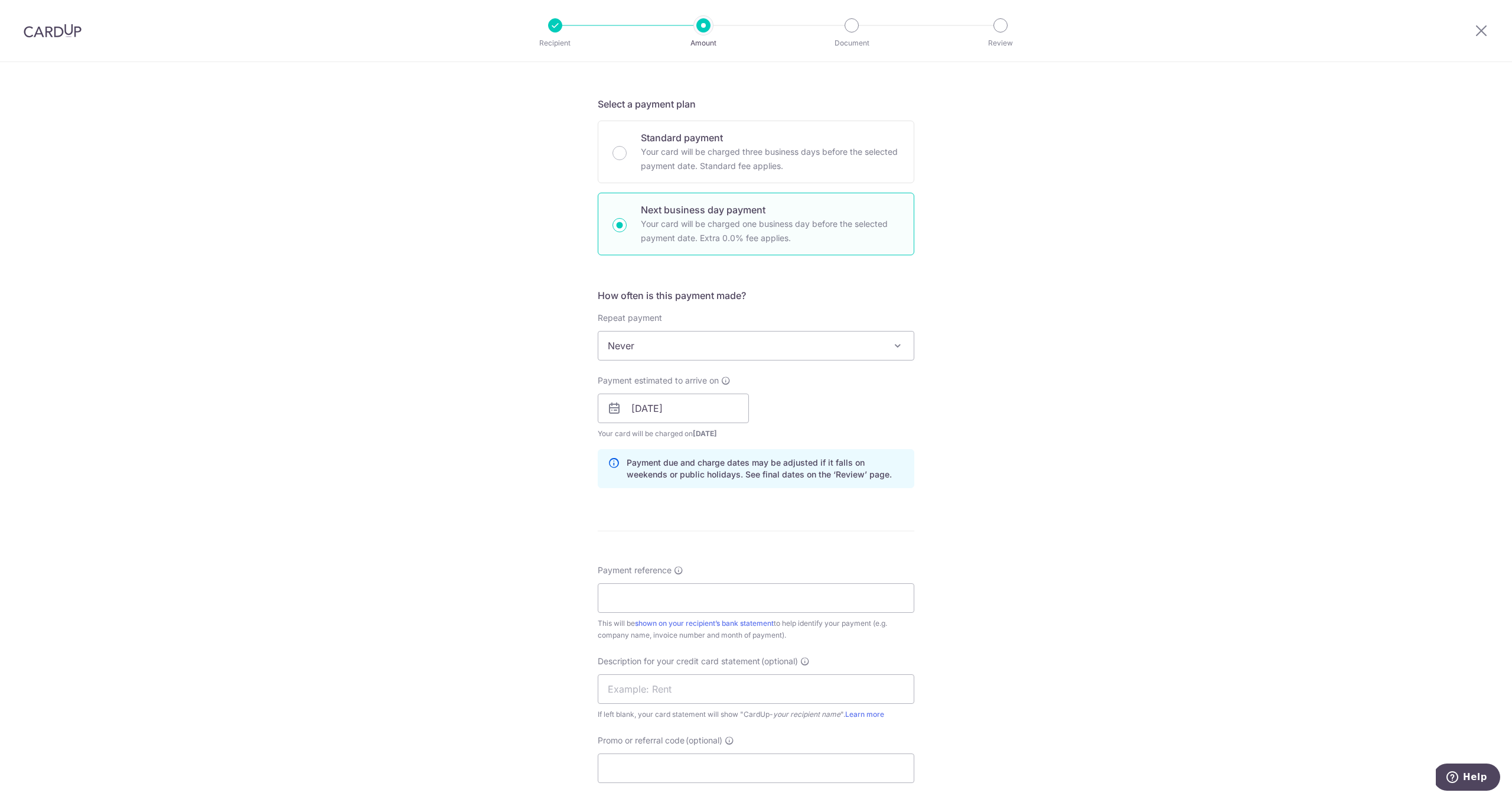
scroll to position [235, 0]
click at [645, 600] on input "Payment reference" at bounding box center [756, 594] width 317 height 30
drag, startPoint x: 623, startPoint y: 593, endPoint x: 547, endPoint y: 592, distance: 76.0
click at [549, 592] on div "Tell us more about your payment Enter payment amount SGD 5,896.19 5896.19 GST (…" at bounding box center [756, 454] width 1512 height 1254
type input "INV 173 193 201 202"
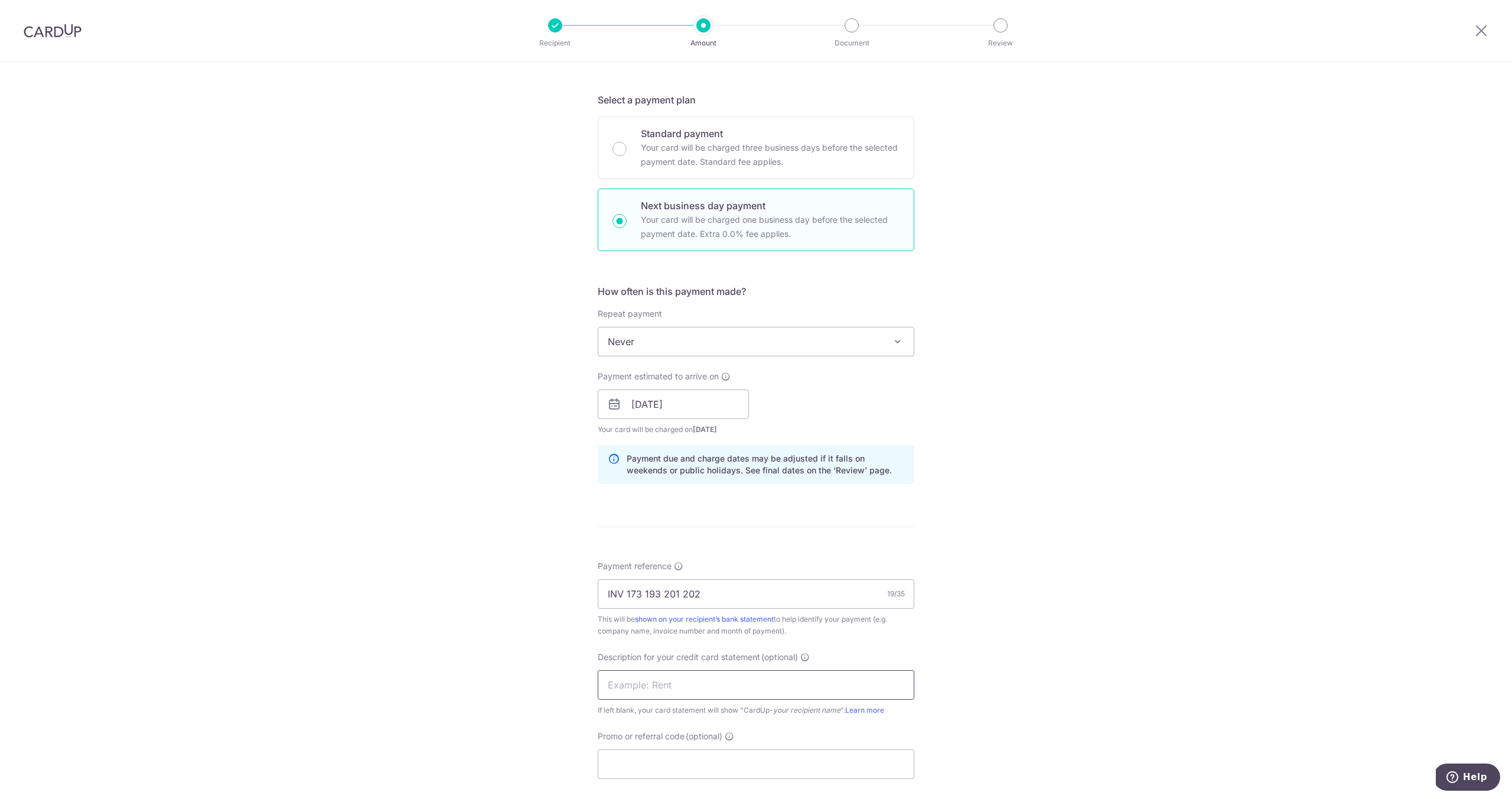
click at [607, 689] on input "text" at bounding box center [756, 685] width 317 height 30
type input "n"
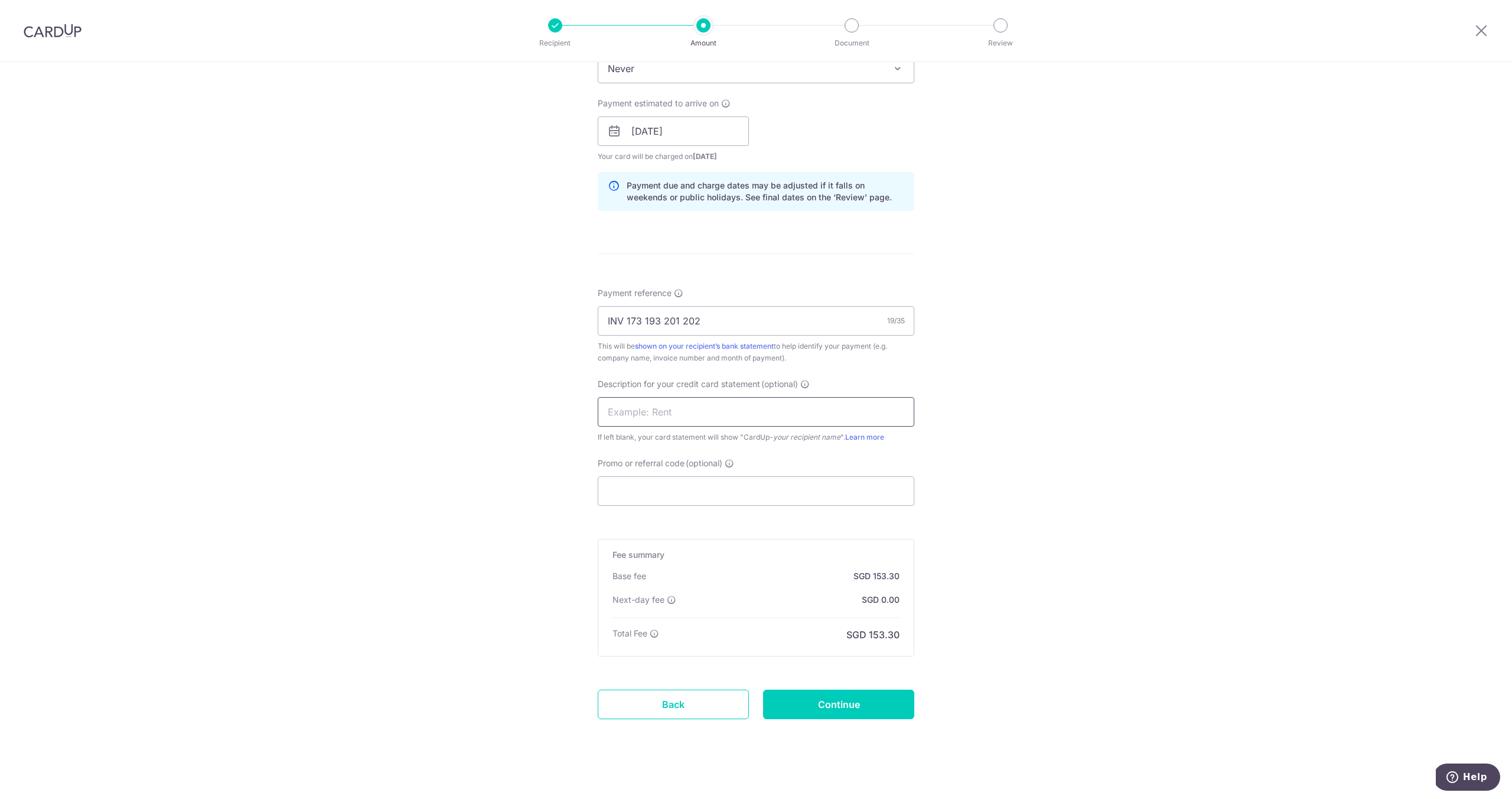
scroll to position [517, 0]
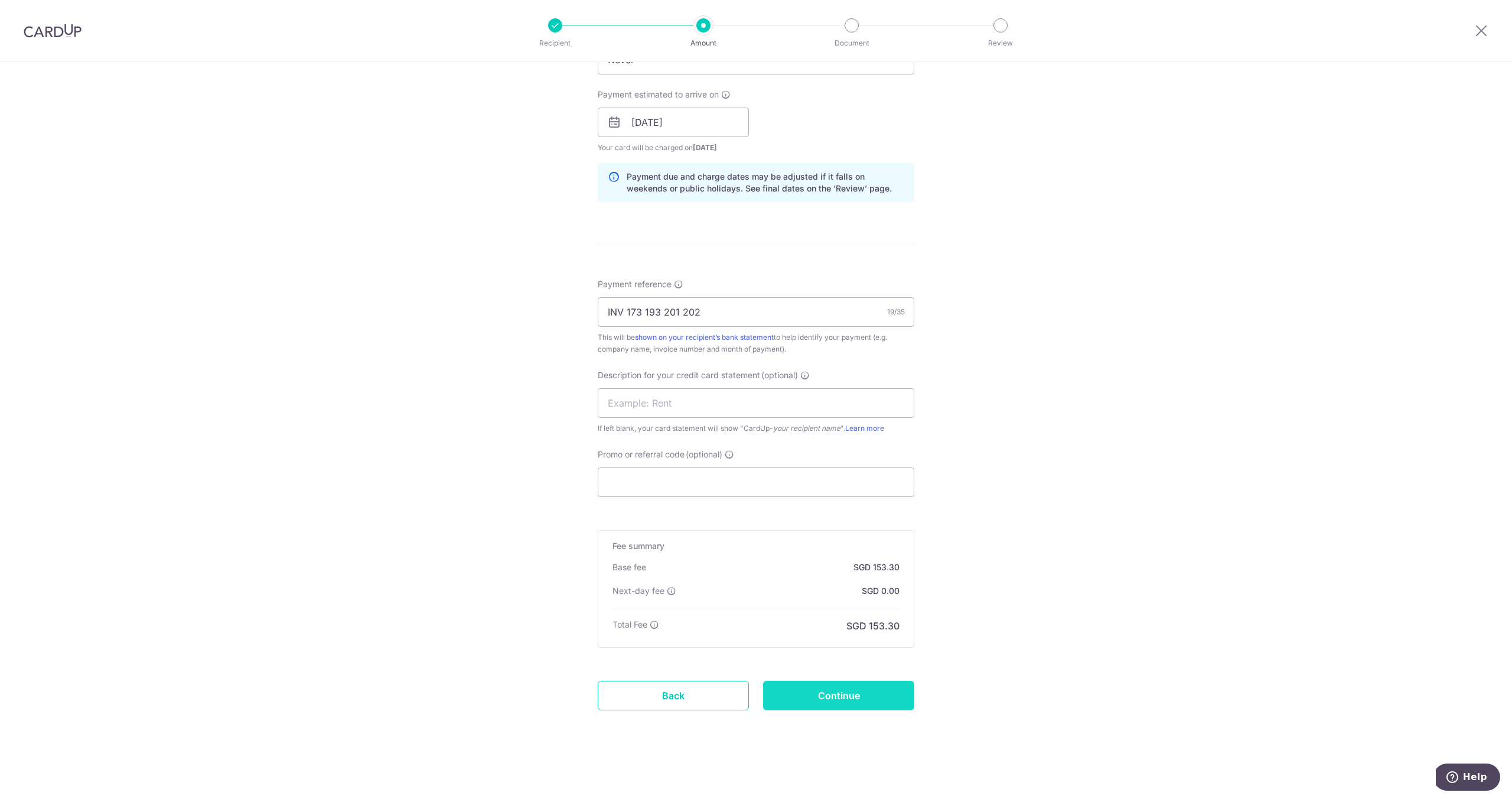
click at [838, 696] on input "Continue" at bounding box center [838, 696] width 151 height 30
type input "Create Schedule"
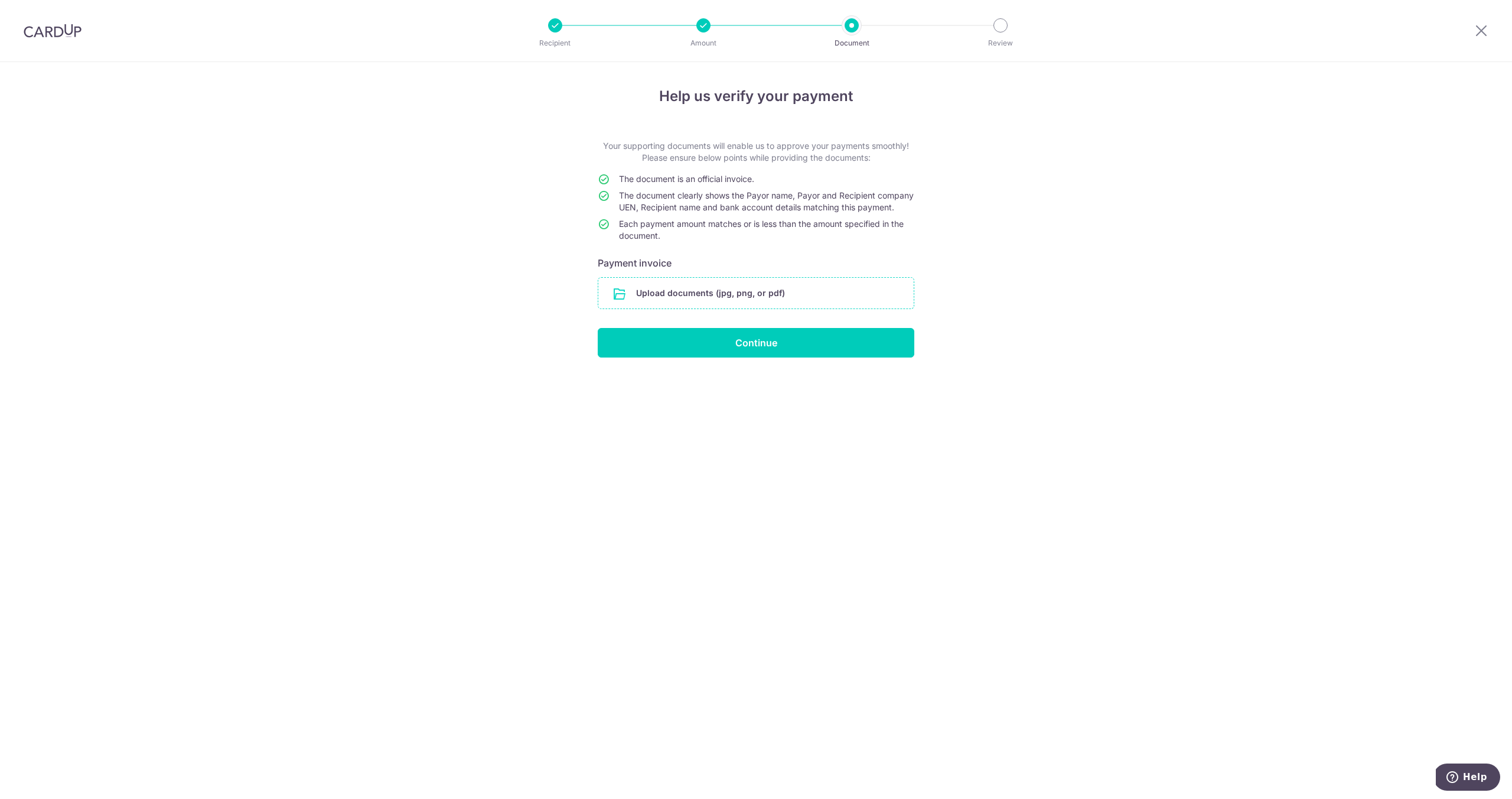
click at [650, 302] on input "file" at bounding box center [756, 293] width 316 height 31
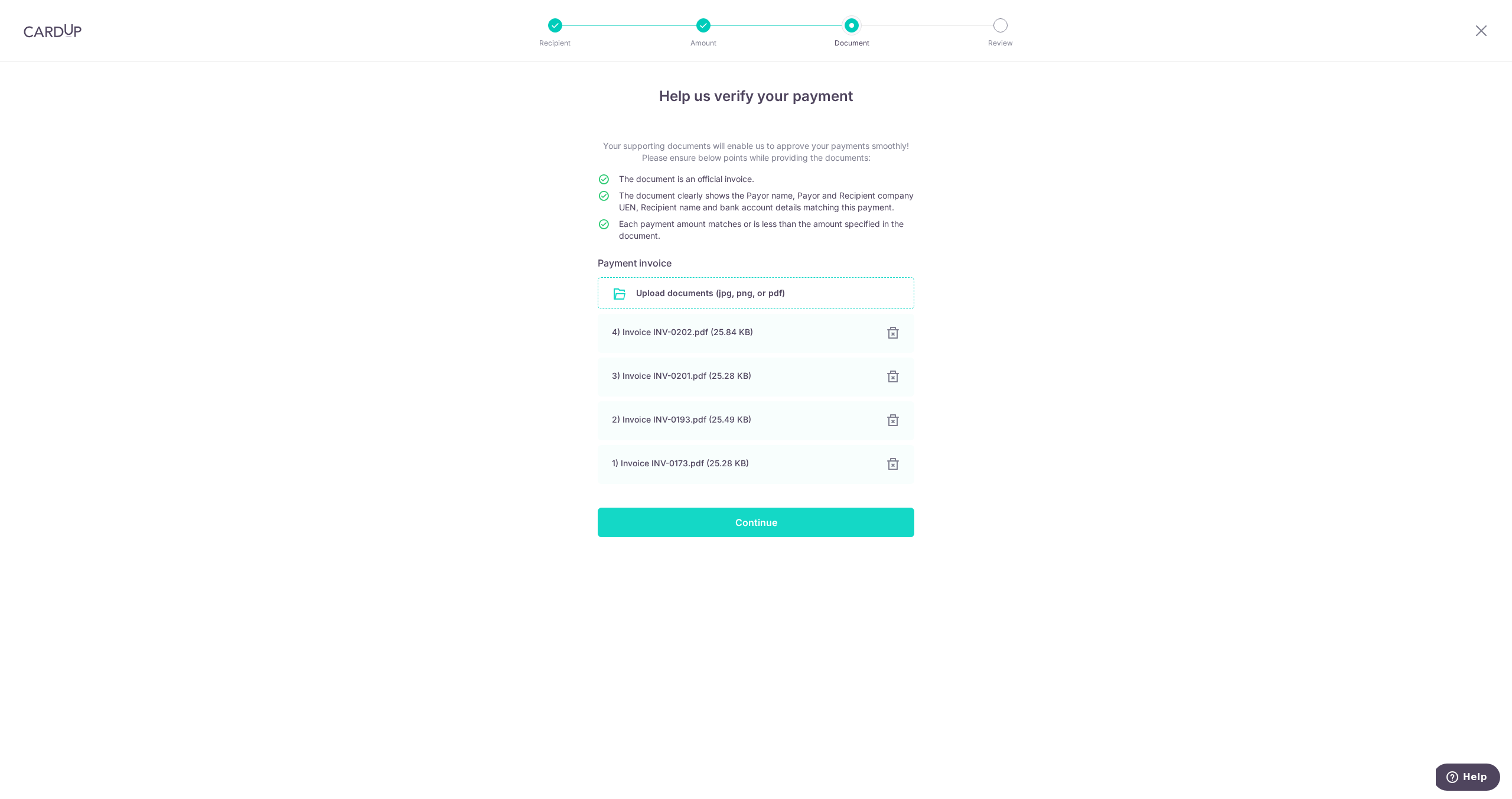
click at [837, 528] on input "Continue" at bounding box center [756, 523] width 317 height 30
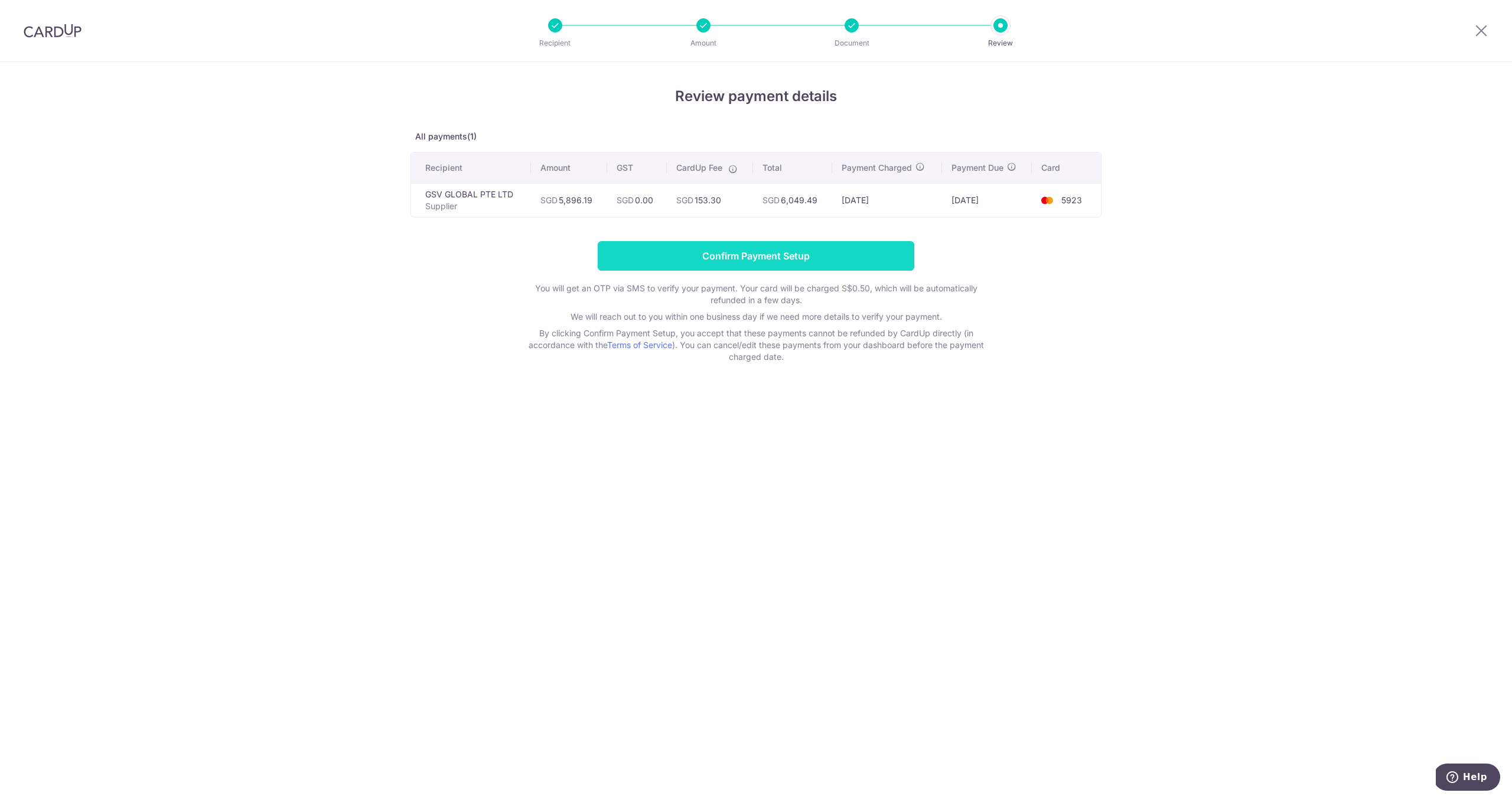
click at [818, 258] on input "Confirm Payment Setup" at bounding box center [756, 256] width 317 height 30
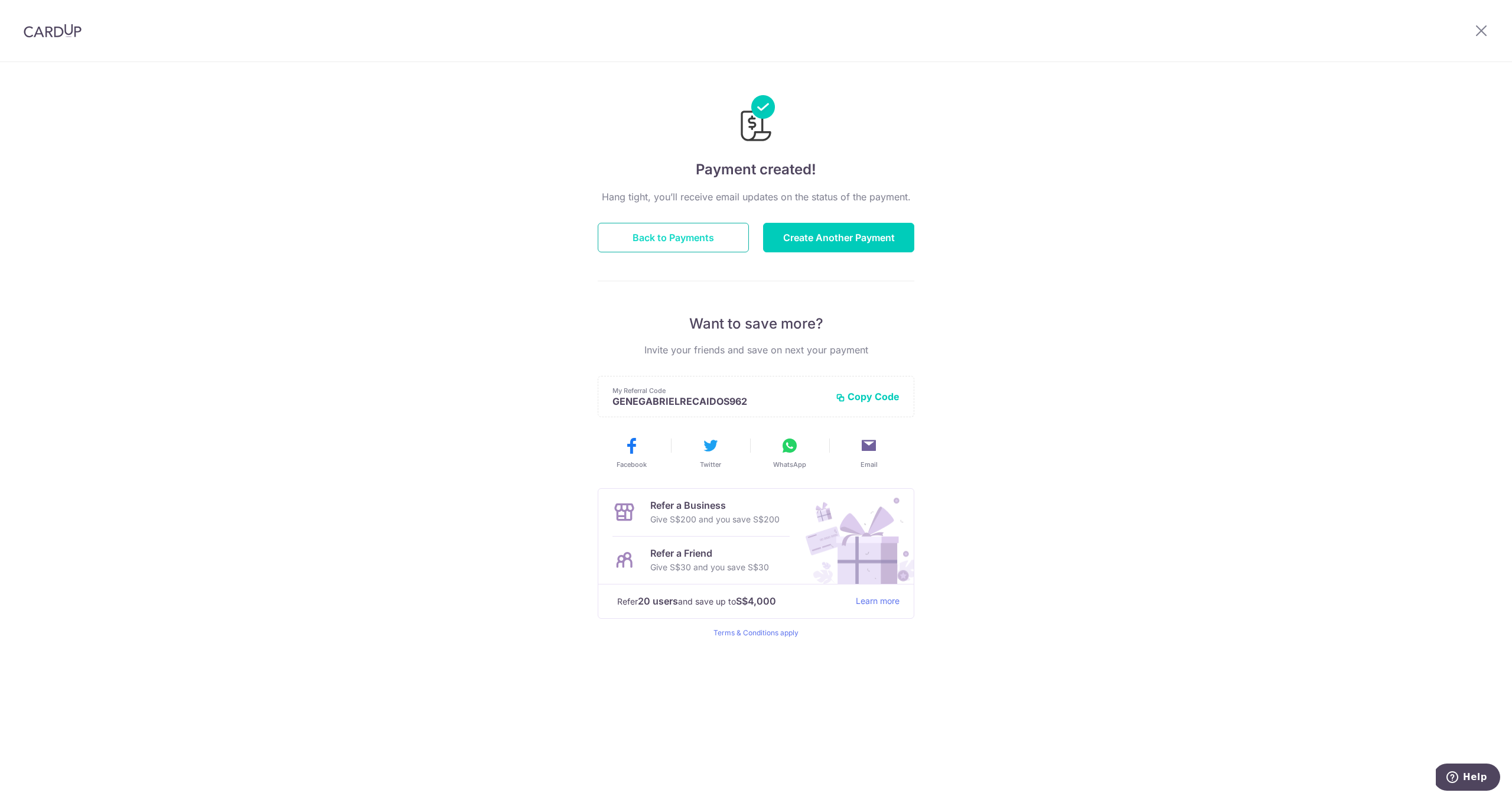
click at [694, 246] on button "Back to Payments" at bounding box center [673, 238] width 151 height 30
